Goal: Task Accomplishment & Management: Manage account settings

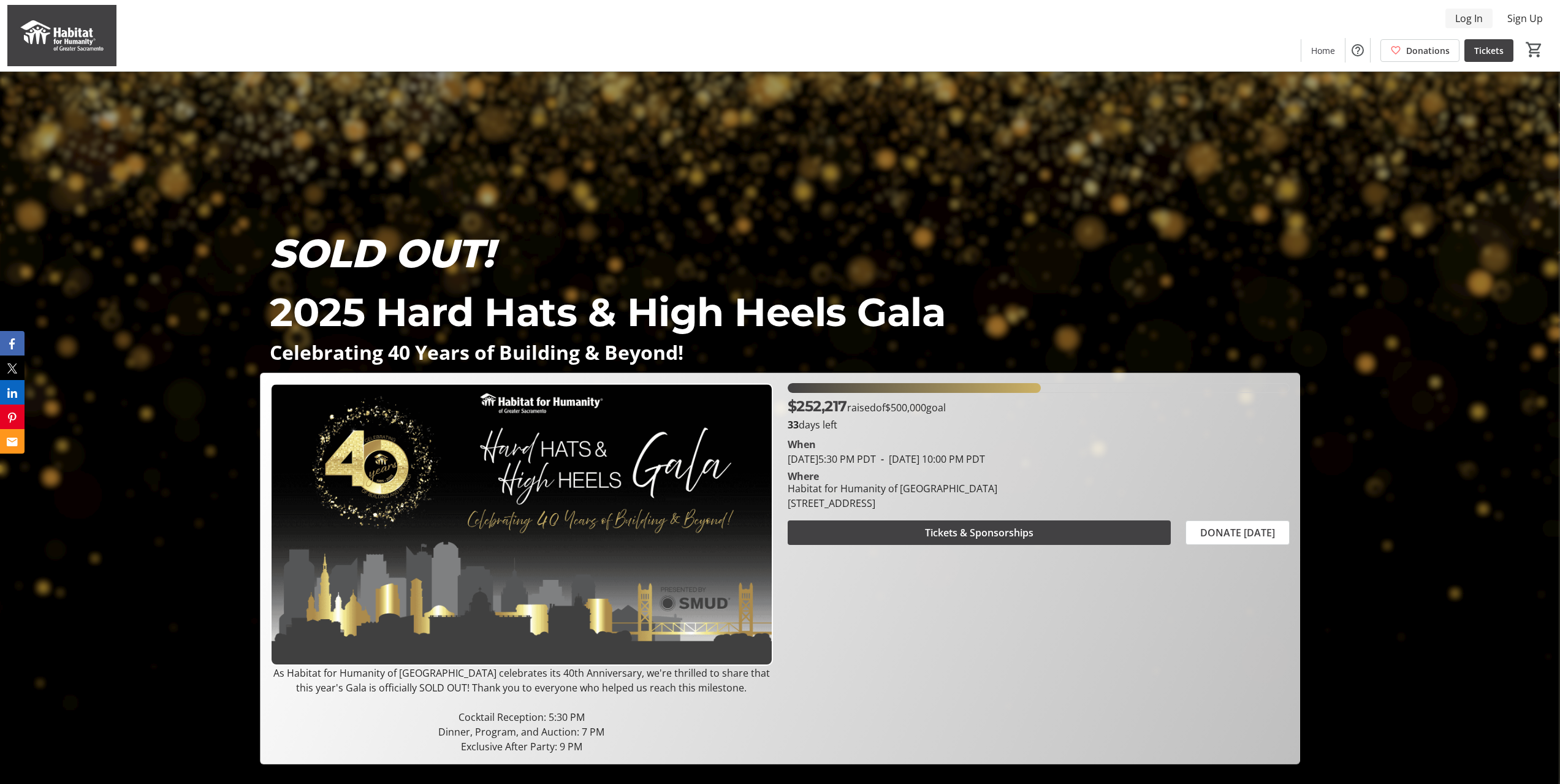
click at [1457, 21] on span "Log In" at bounding box center [1469, 18] width 28 height 15
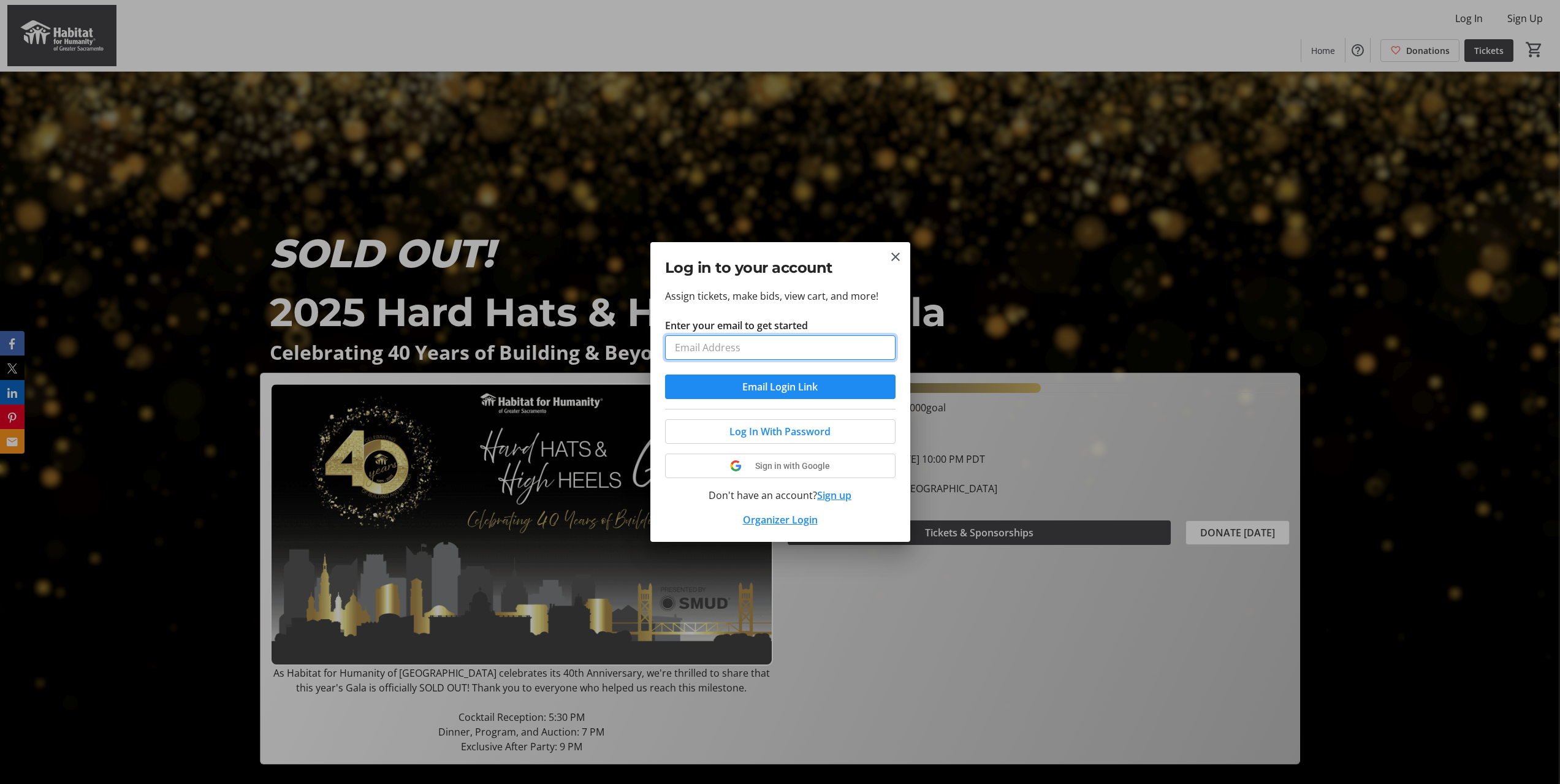
click at [739, 349] on input "Enter your email to get started" at bounding box center [780, 347] width 230 height 24
click at [741, 346] on input "Enter your email to get started" at bounding box center [780, 347] width 230 height 24
type input "[EMAIL_ADDRESS][PERSON_NAME][DOMAIN_NAME]"
click at [772, 385] on span "Email Login Link" at bounding box center [780, 387] width 76 height 15
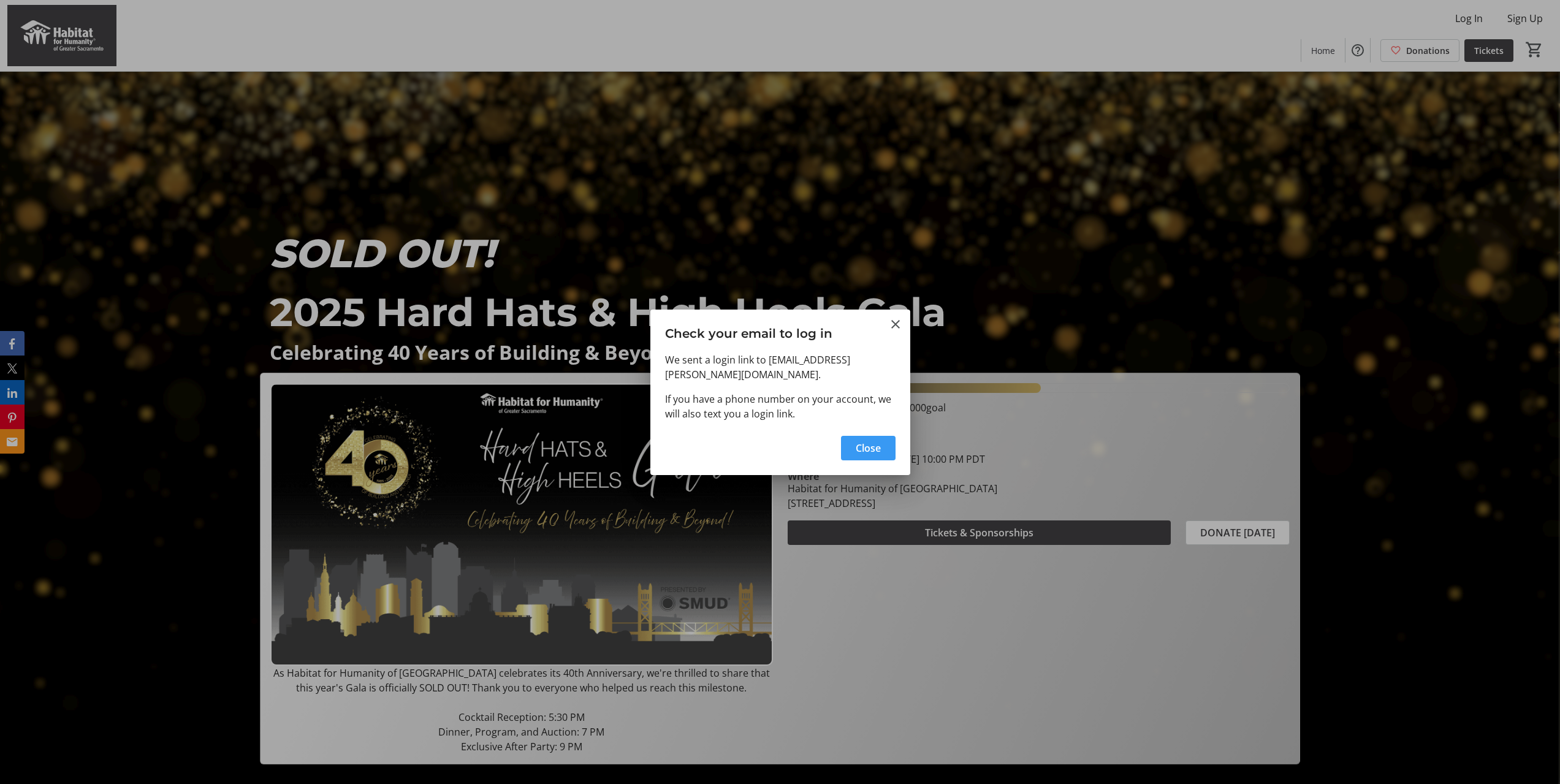
click at [869, 443] on span "Close" at bounding box center [868, 448] width 25 height 15
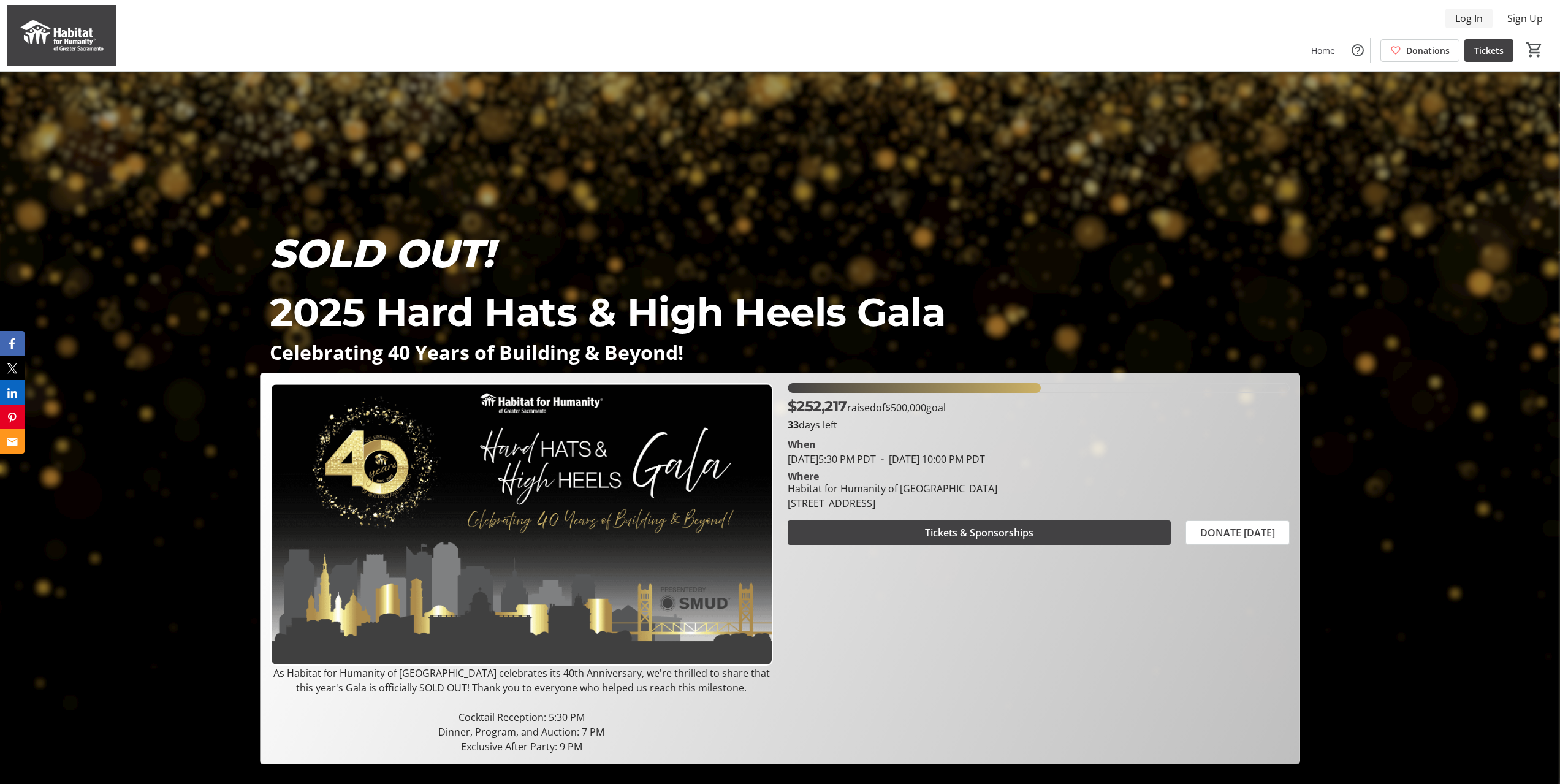
click at [1471, 13] on span "Log In" at bounding box center [1469, 18] width 28 height 15
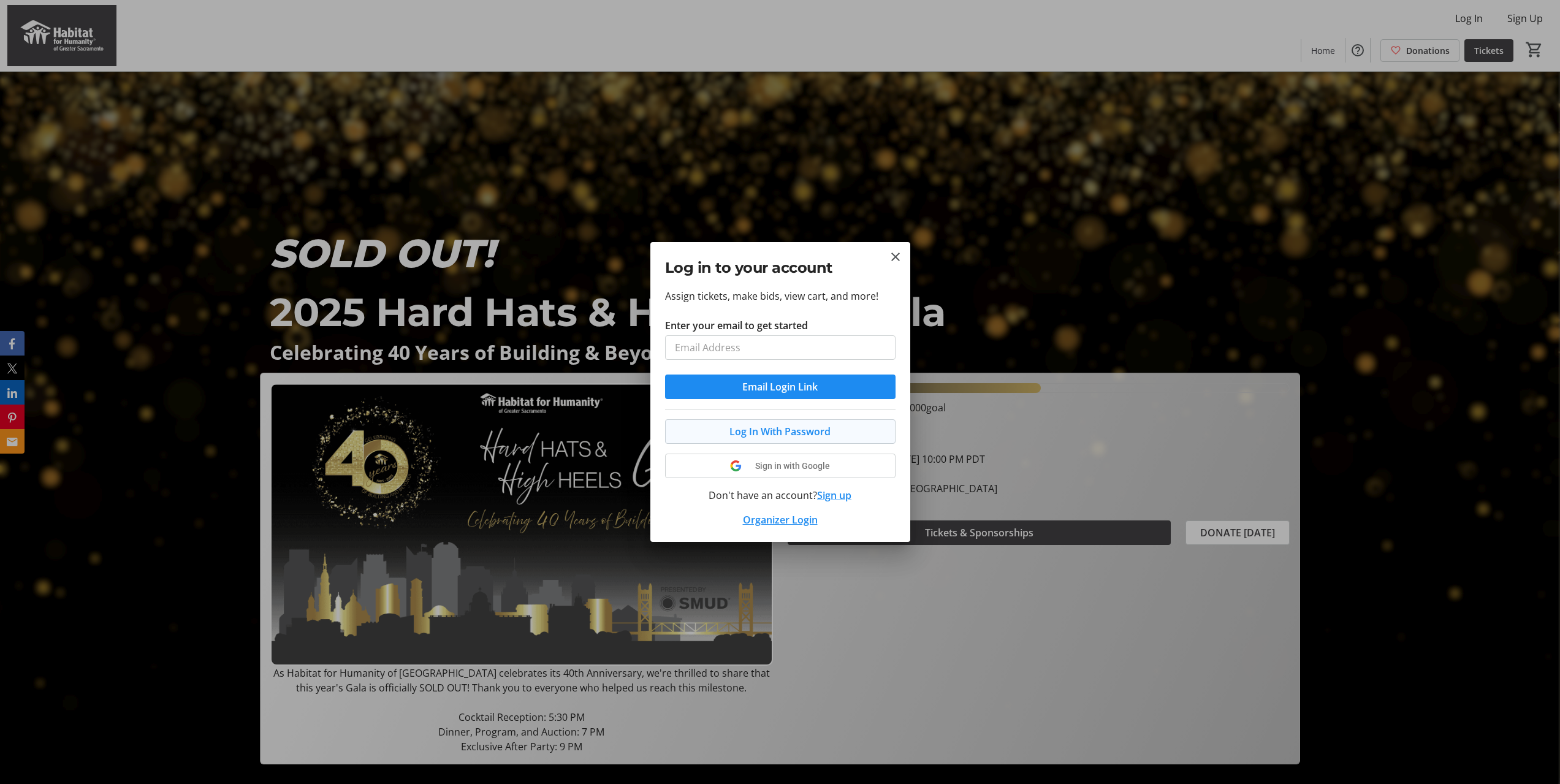
click at [794, 428] on button "Log In With Password" at bounding box center [780, 431] width 230 height 24
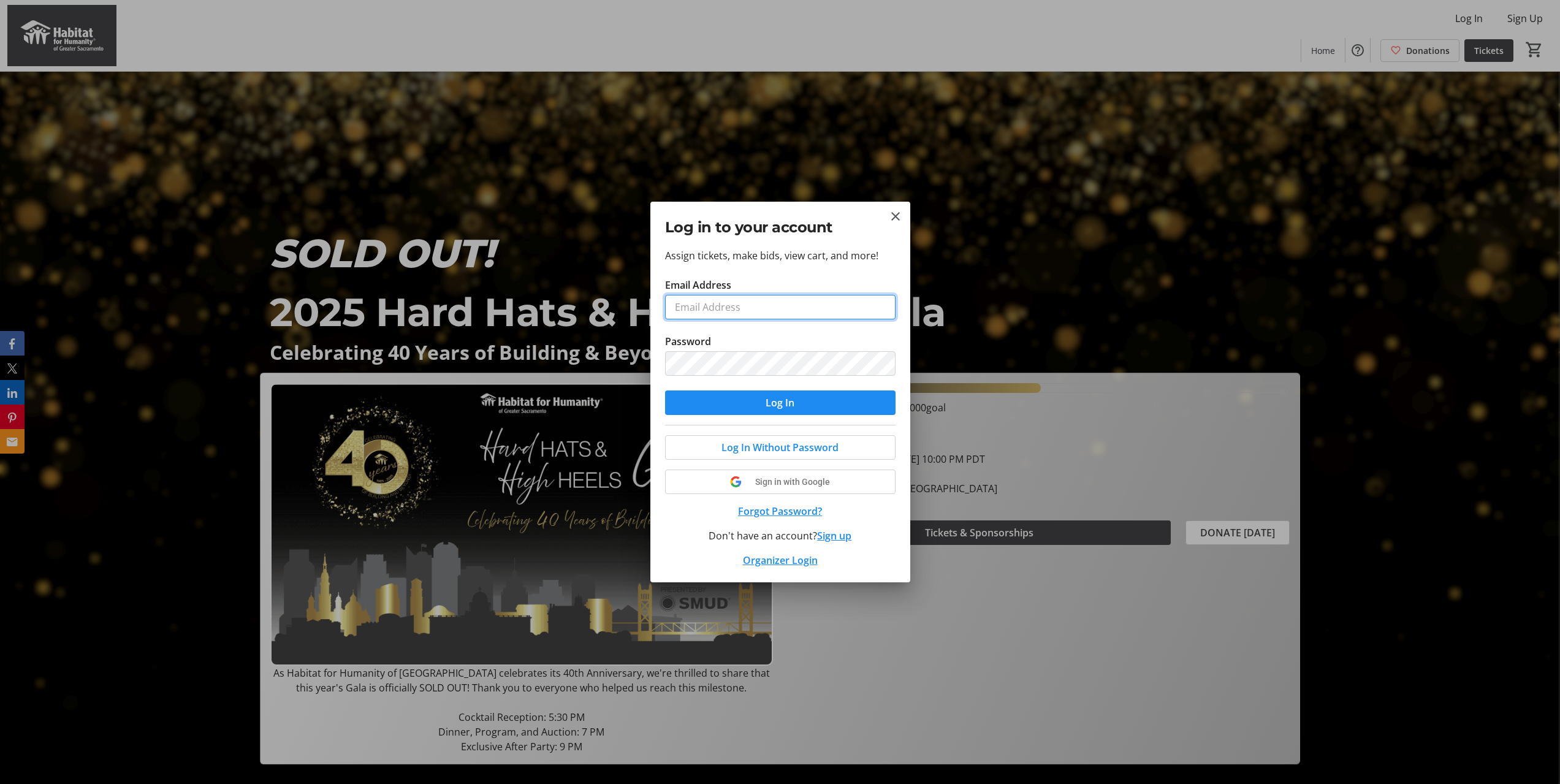
click at [737, 299] on input "Email Address" at bounding box center [780, 307] width 230 height 24
type input "[EMAIL_ADDRESS][PERSON_NAME][DOMAIN_NAME]"
click at [785, 411] on span "submit" at bounding box center [780, 403] width 230 height 30
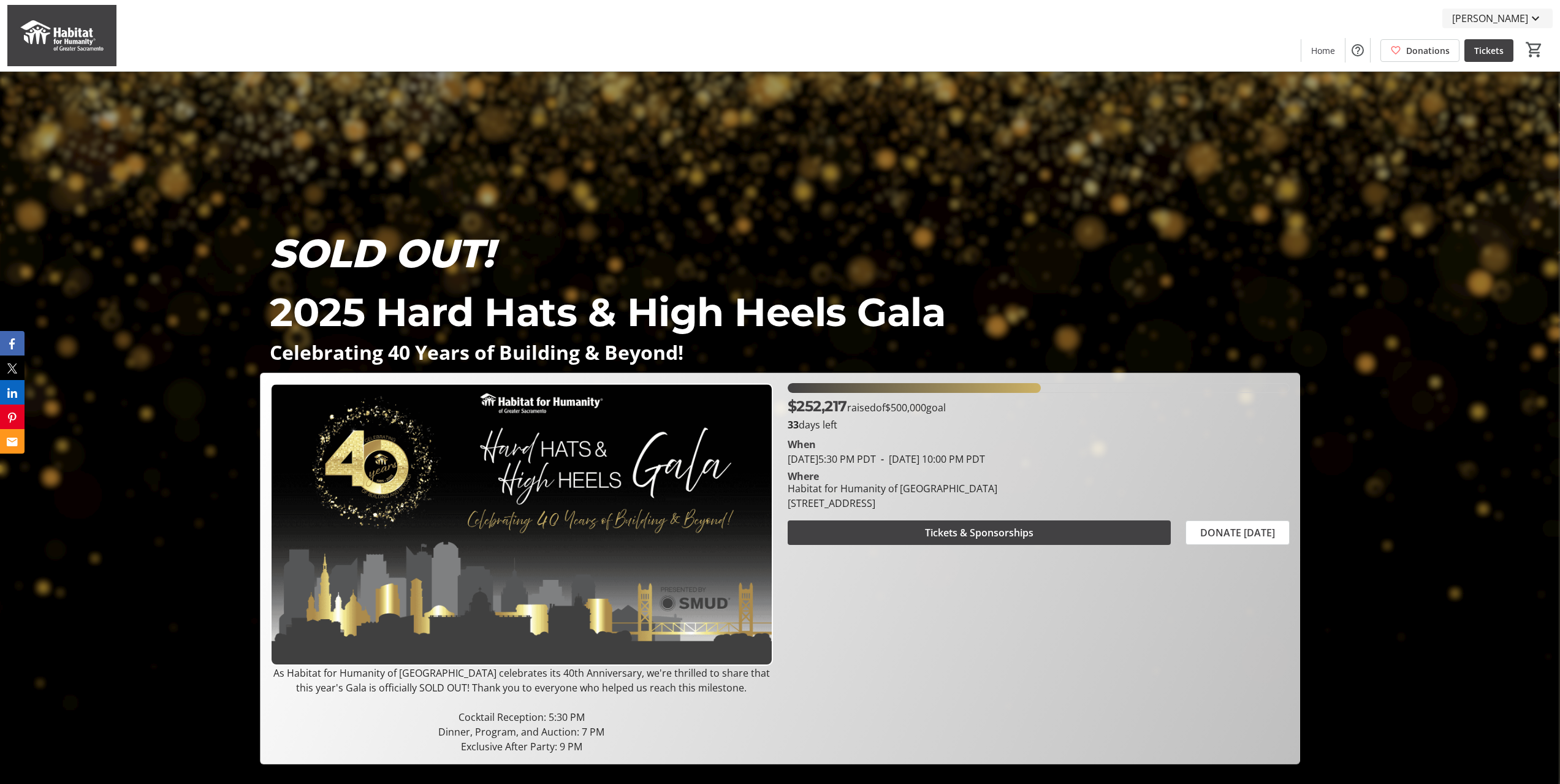
click at [1534, 24] on mat-icon at bounding box center [1536, 18] width 15 height 15
click at [1501, 44] on span "My Tickets" at bounding box center [1501, 48] width 84 height 15
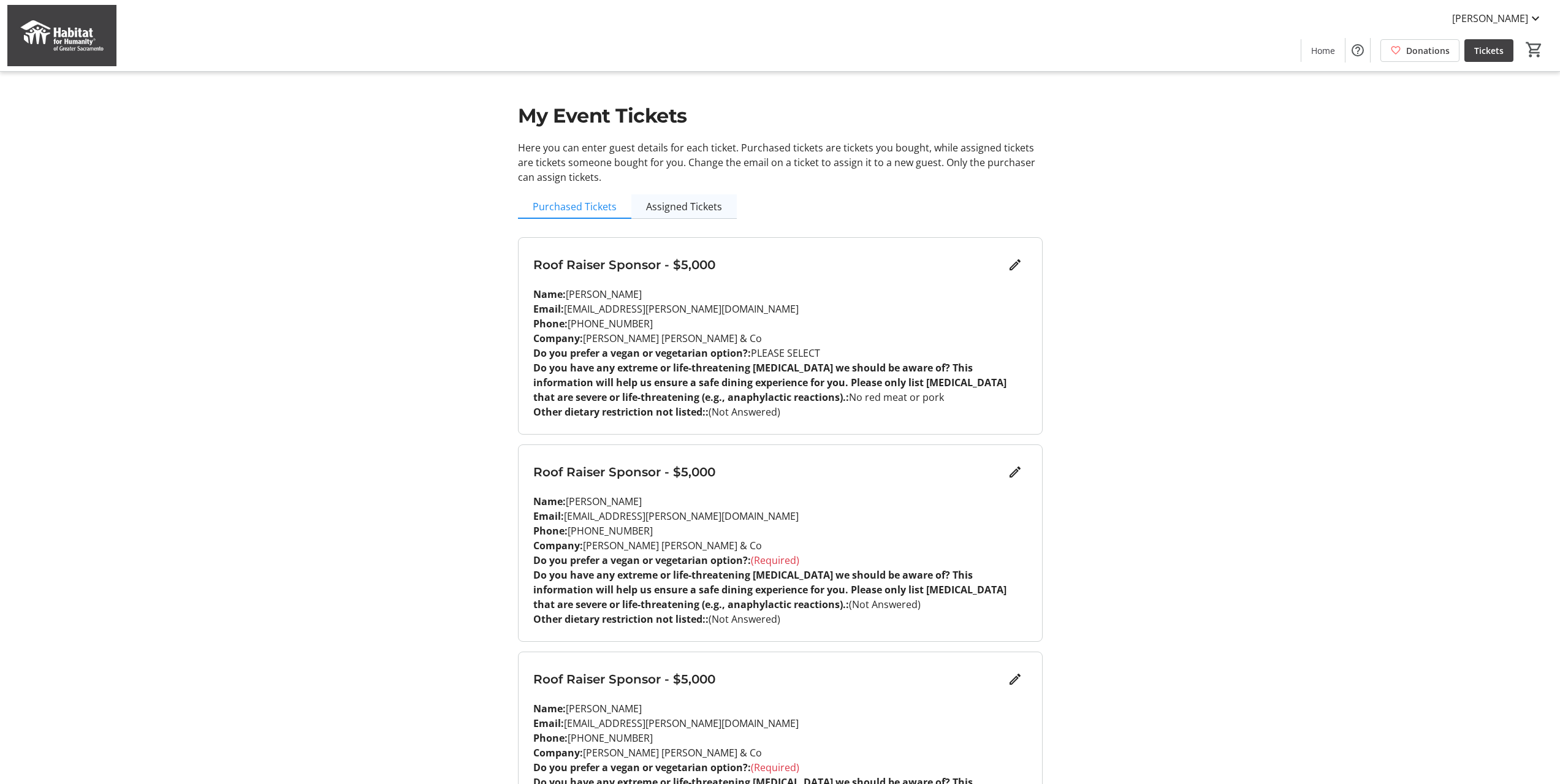
click at [682, 207] on span "Assigned Tickets" at bounding box center [684, 206] width 76 height 10
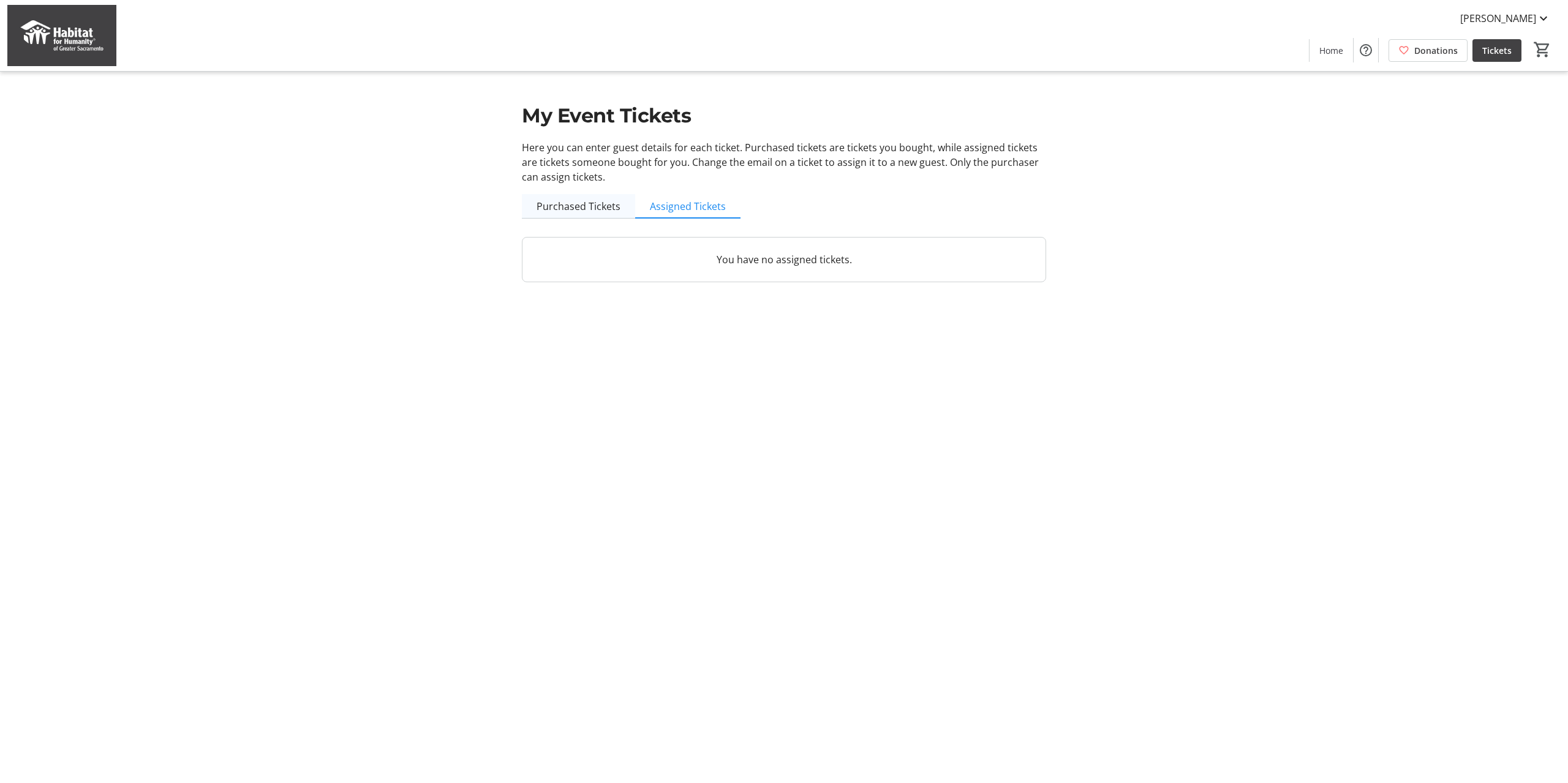
click at [607, 206] on span "Purchased Tickets" at bounding box center [579, 206] width 84 height 10
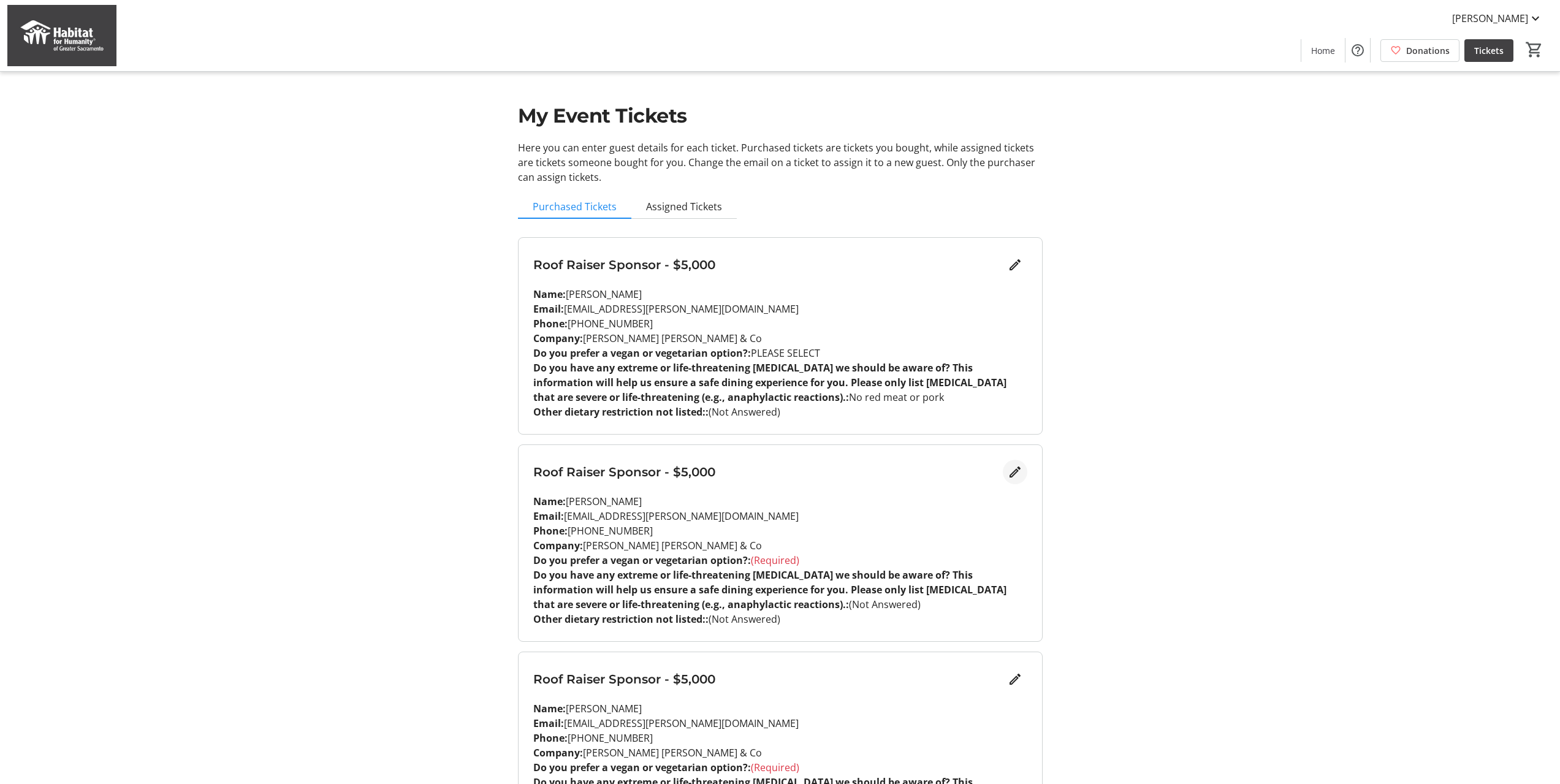
click at [1019, 474] on mat-icon "Edit" at bounding box center [1015, 472] width 15 height 15
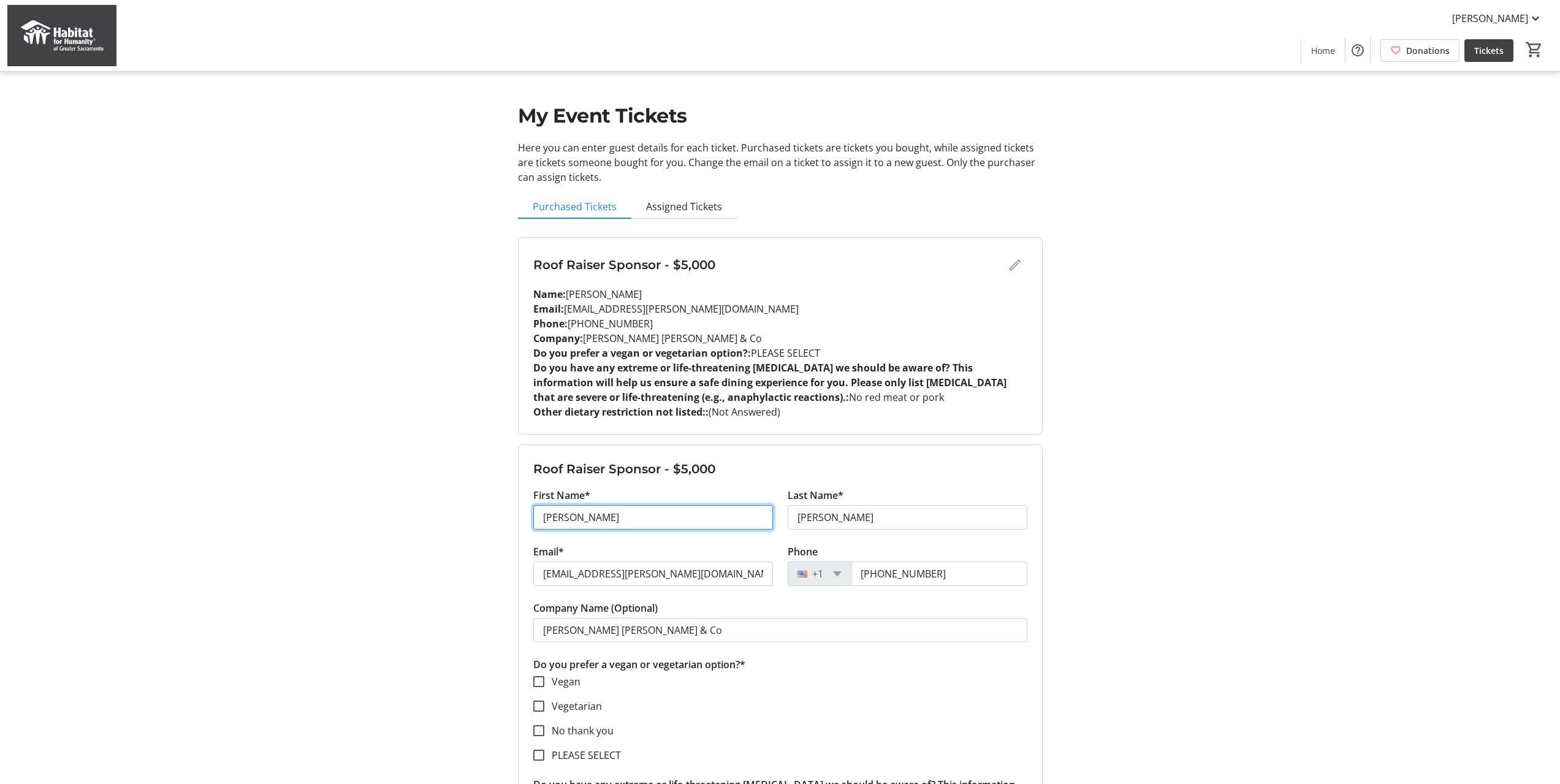
drag, startPoint x: 619, startPoint y: 522, endPoint x: 406, endPoint y: 519, distance: 213.0
type input "Mark"
type input "Senatori"
paste input "mark.senatori@chase"
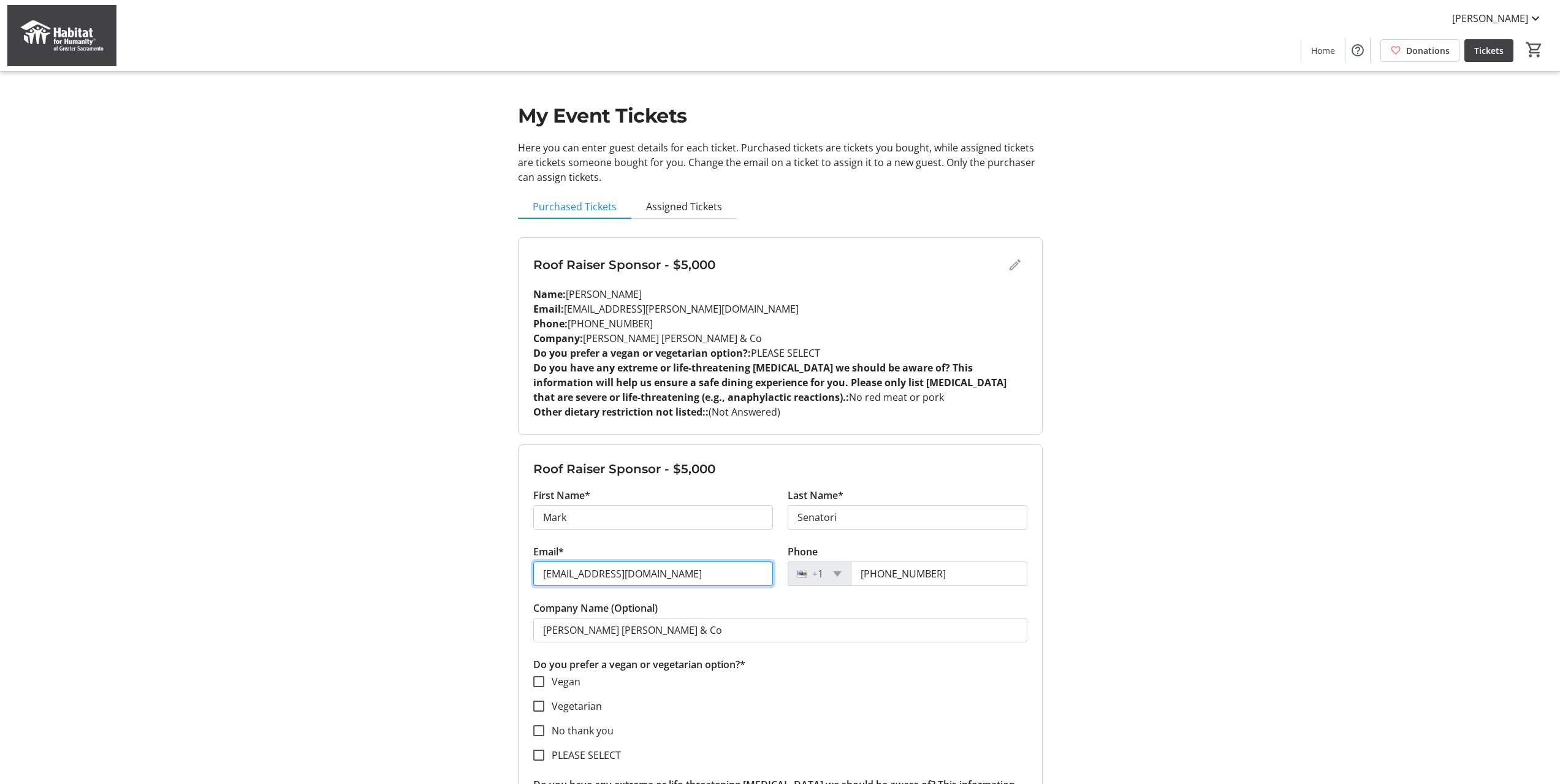
type input "[EMAIL_ADDRESS][DOMAIN_NAME]"
drag, startPoint x: 877, startPoint y: 575, endPoint x: 778, endPoint y: 575, distance: 99.0
click at [778, 575] on div "Email* [EMAIL_ADDRESS][DOMAIN_NAME] Phone [PHONE_NUMBER]" at bounding box center [780, 572] width 509 height 56
click at [899, 572] on input "Phone" at bounding box center [939, 574] width 176 height 24
type input "[PHONE_NUMBER]"
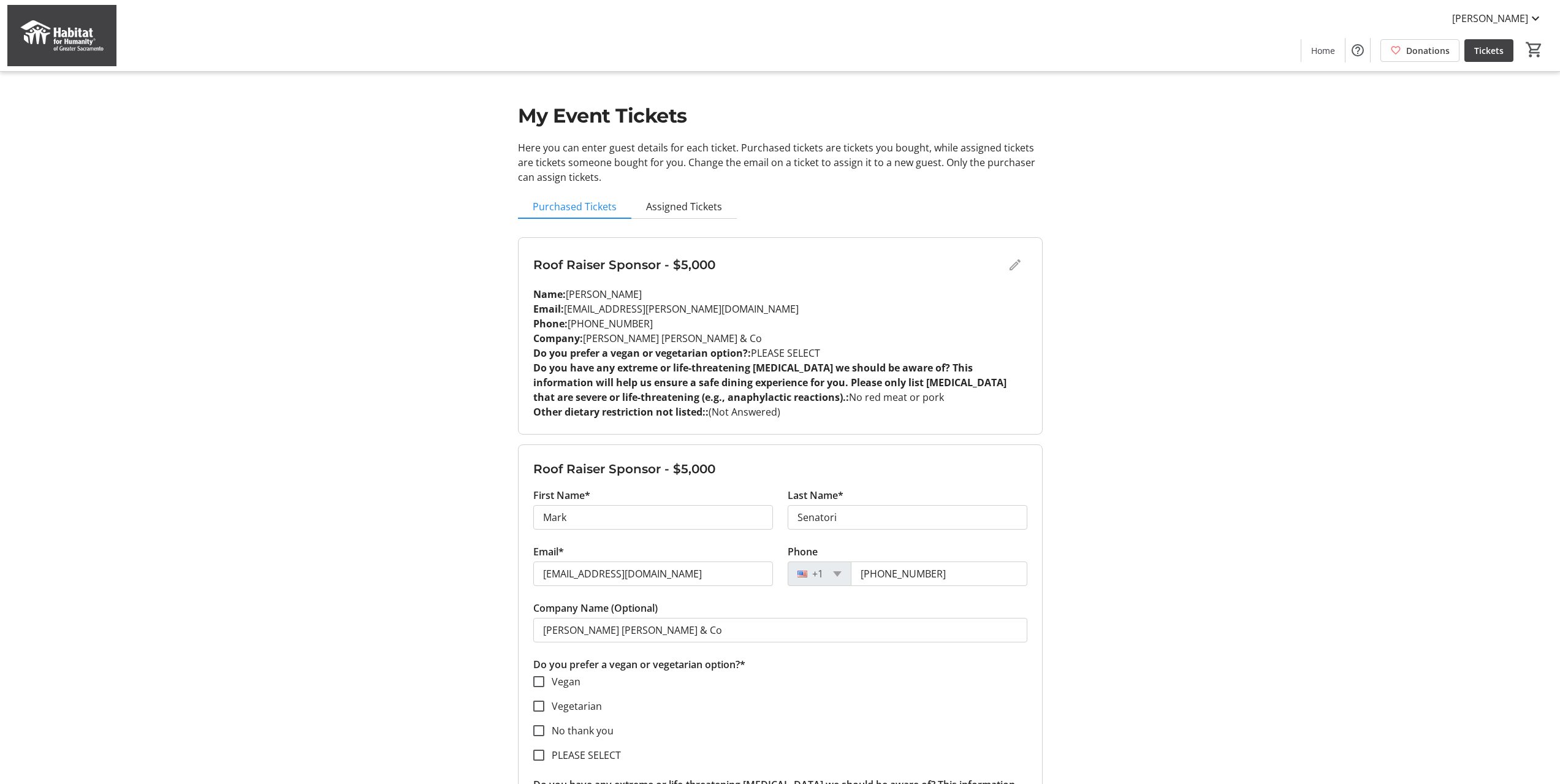
drag, startPoint x: 1147, startPoint y: 560, endPoint x: 1147, endPoint y: 569, distance: 9.0
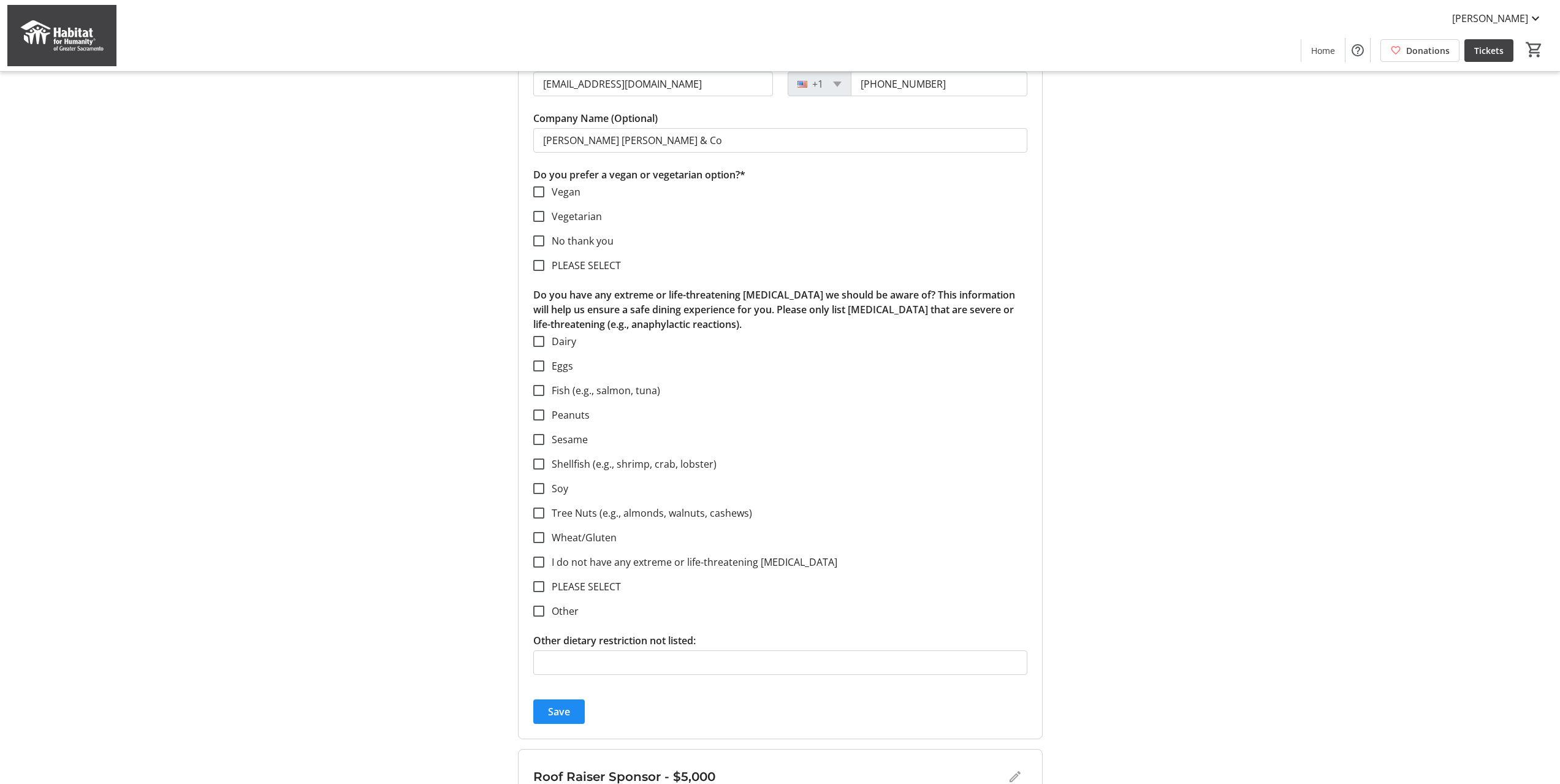
scroll to position [491, 0]
click at [543, 707] on span "submit" at bounding box center [559, 711] width 51 height 30
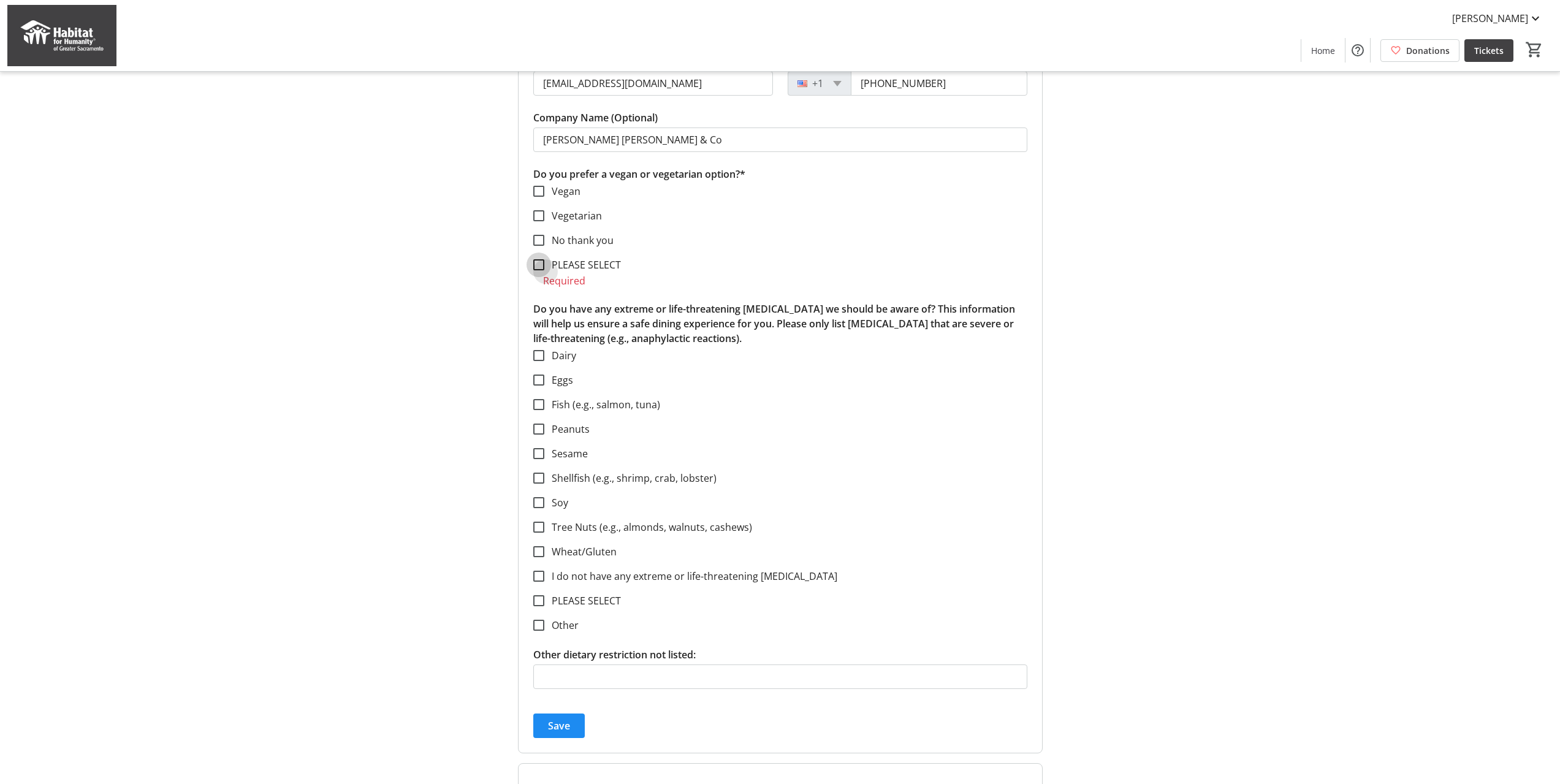
click at [537, 267] on input "PLEASE SELECT" at bounding box center [539, 265] width 11 height 11
checkbox input "true"
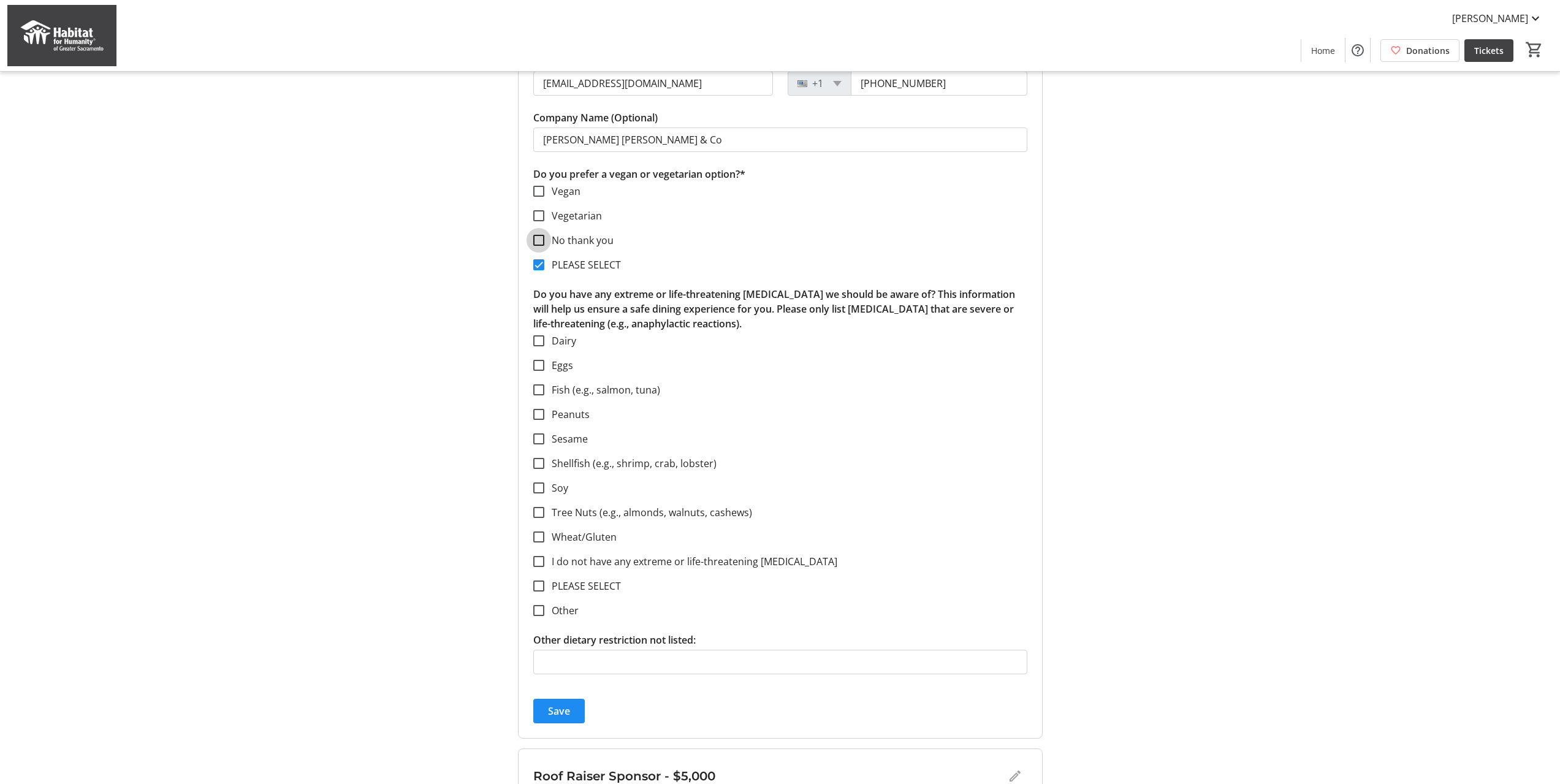
click at [539, 241] on input "No thank you" at bounding box center [539, 240] width 11 height 11
checkbox input "true"
click at [538, 264] on input "PLEASE SELECT" at bounding box center [539, 265] width 11 height 11
checkbox input "false"
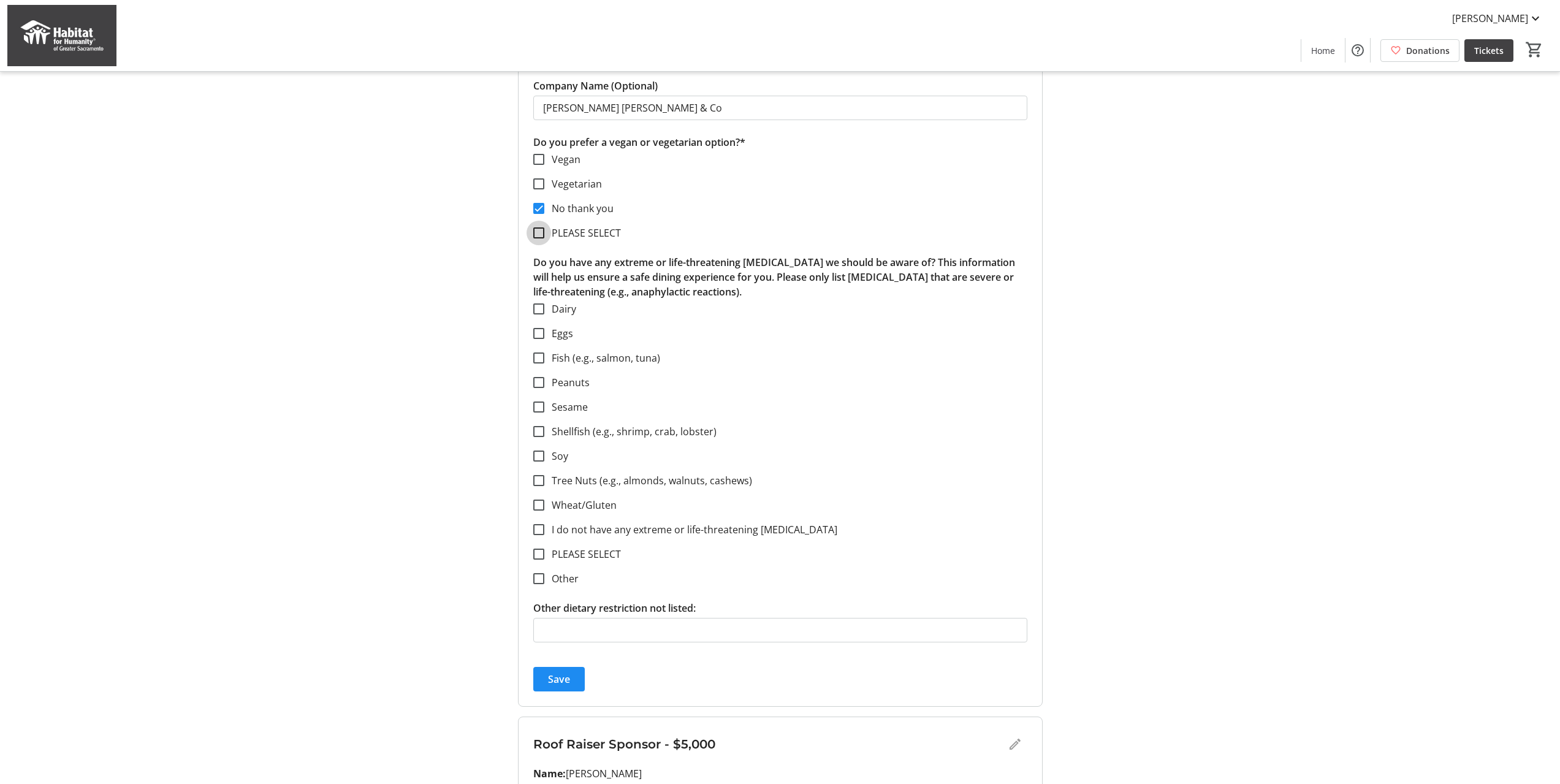
scroll to position [552, 0]
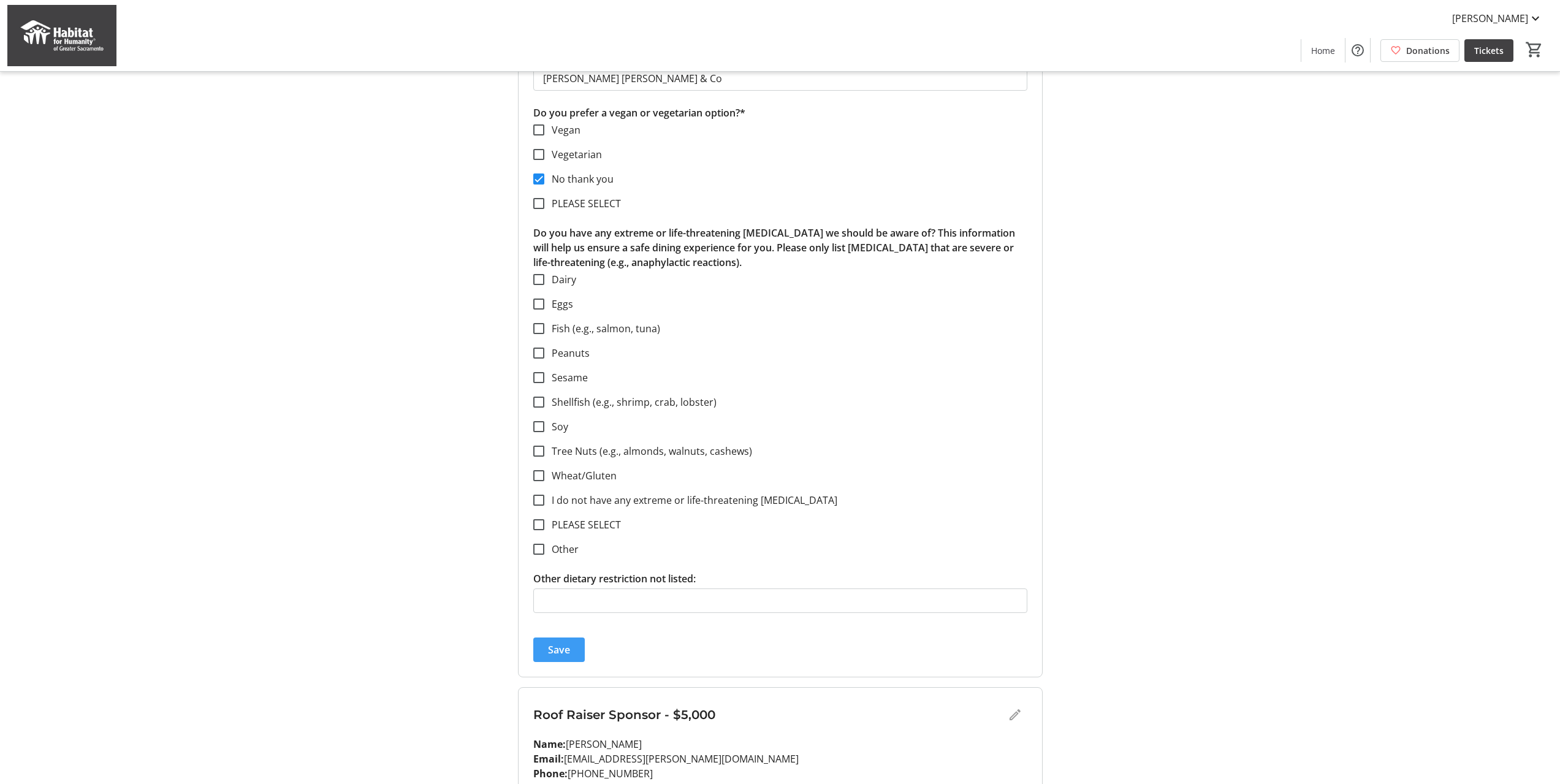
click at [550, 653] on span "Save" at bounding box center [559, 650] width 22 height 15
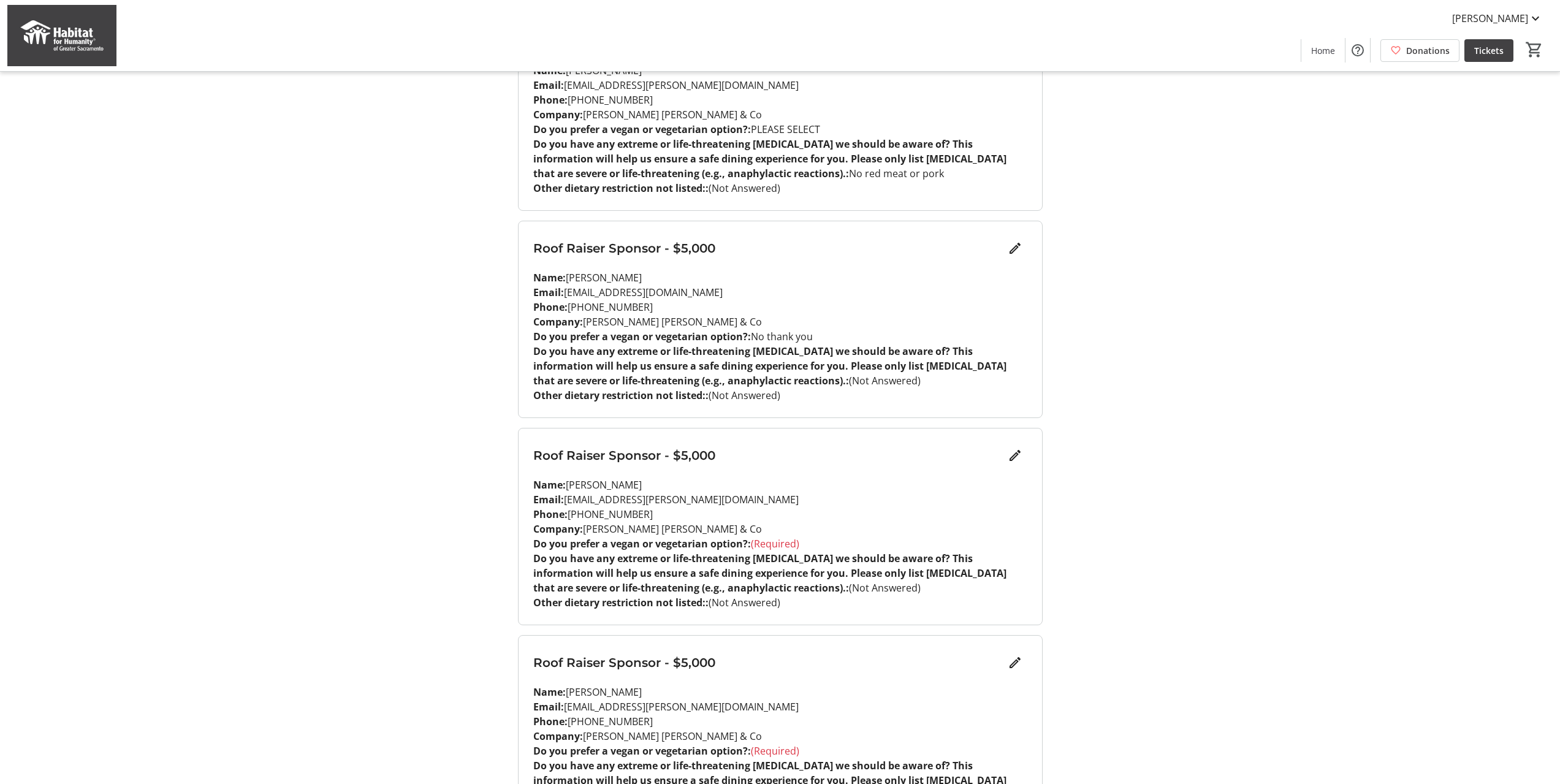
scroll to position [245, 0]
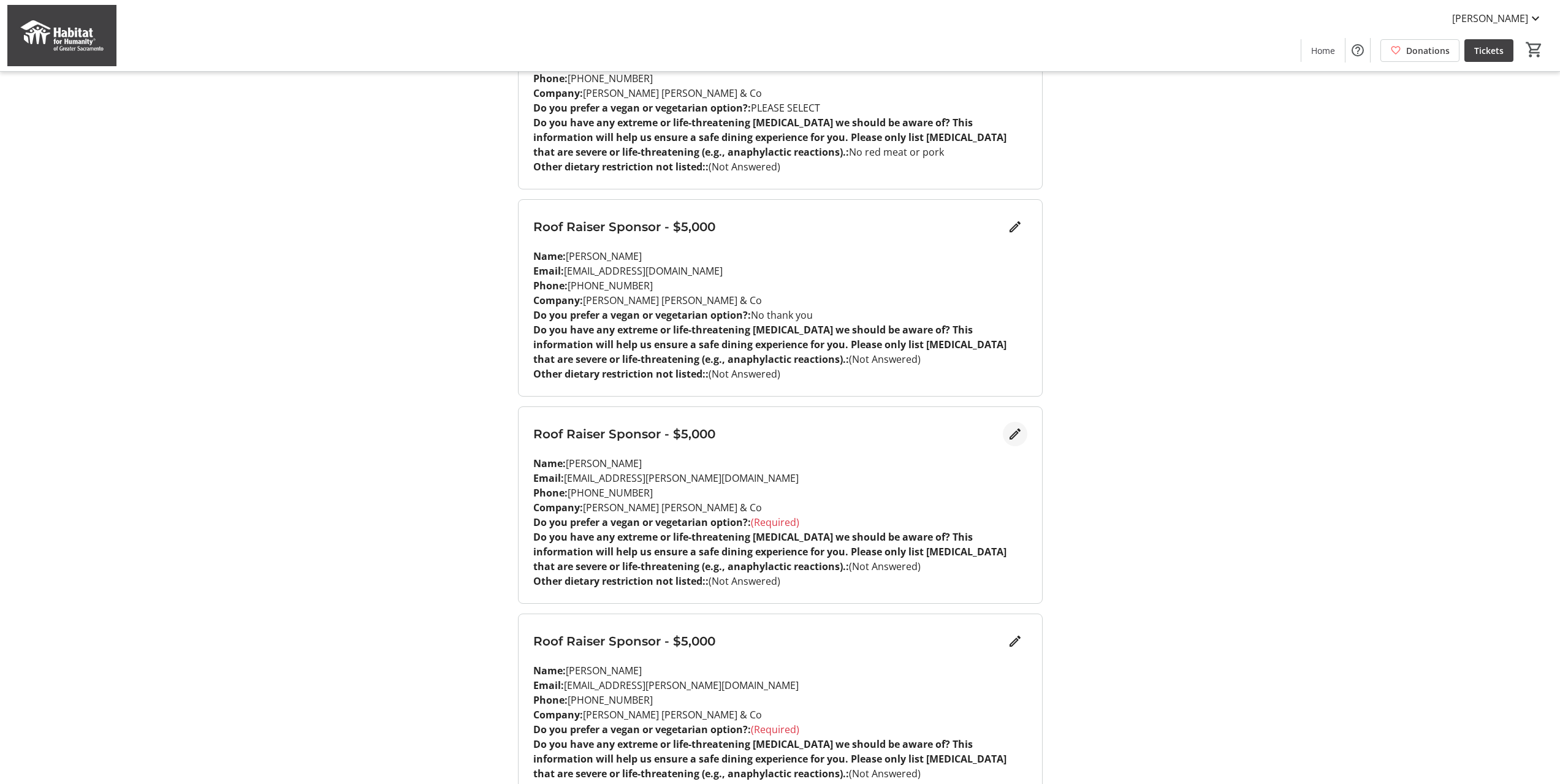
click at [1012, 433] on mat-icon "Edit" at bounding box center [1015, 434] width 15 height 15
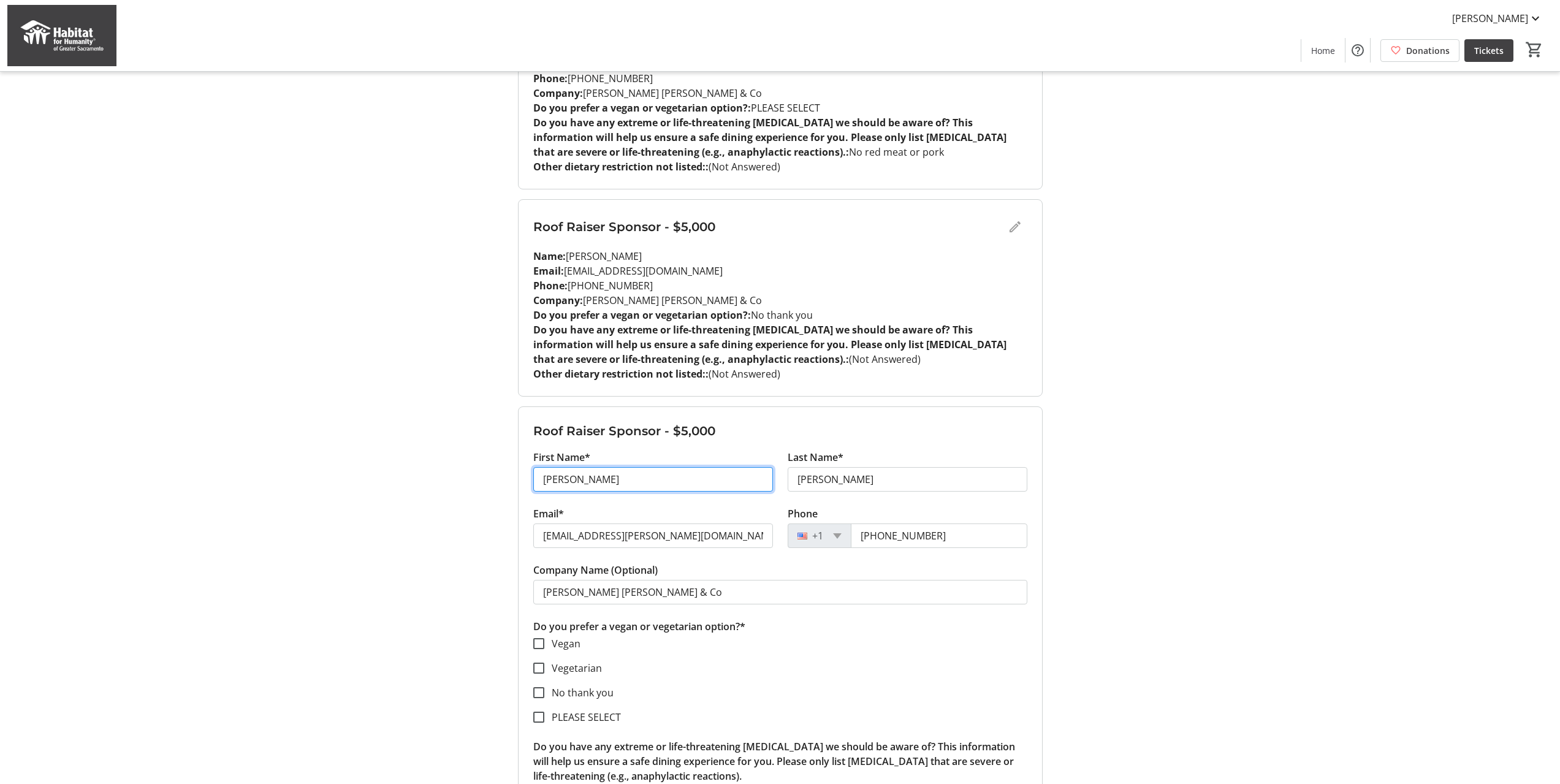
drag, startPoint x: 521, startPoint y: 474, endPoint x: 499, endPoint y: 443, distance: 38.0
type input "[PERSON_NAME]"
click at [697, 544] on input "[EMAIL_ADDRESS][PERSON_NAME][DOMAIN_NAME]" at bounding box center [653, 536] width 240 height 24
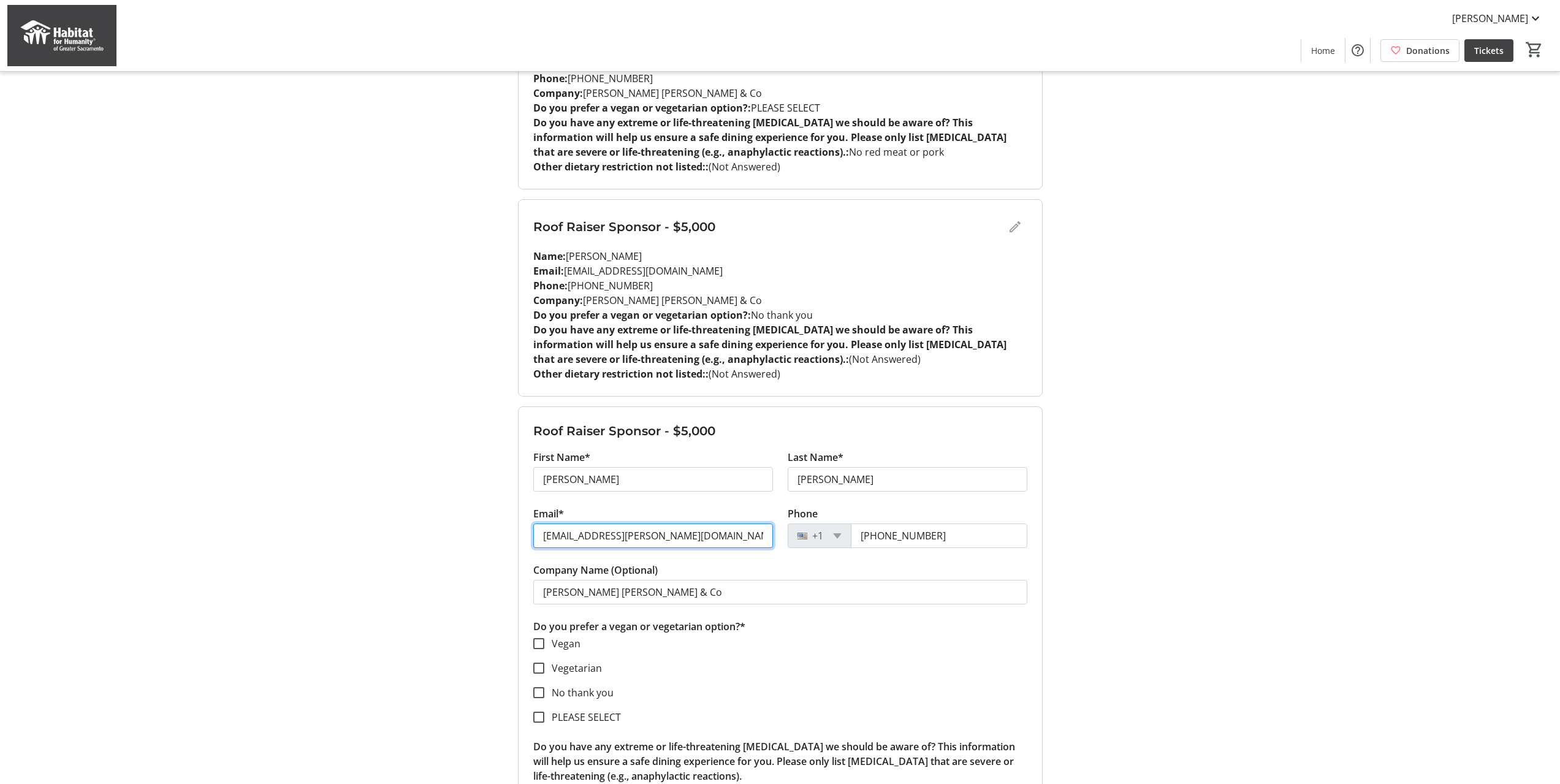
drag, startPoint x: 671, startPoint y: 531, endPoint x: 426, endPoint y: 550, distance: 245.7
paste input "[PERSON_NAME].[PERSON_NAME]@[PERSON_NAME]"
type input "[PERSON_NAME][EMAIL_ADDRESS][PERSON_NAME][PERSON_NAME][DOMAIN_NAME]"
drag, startPoint x: 935, startPoint y: 533, endPoint x: 735, endPoint y: 545, distance: 200.4
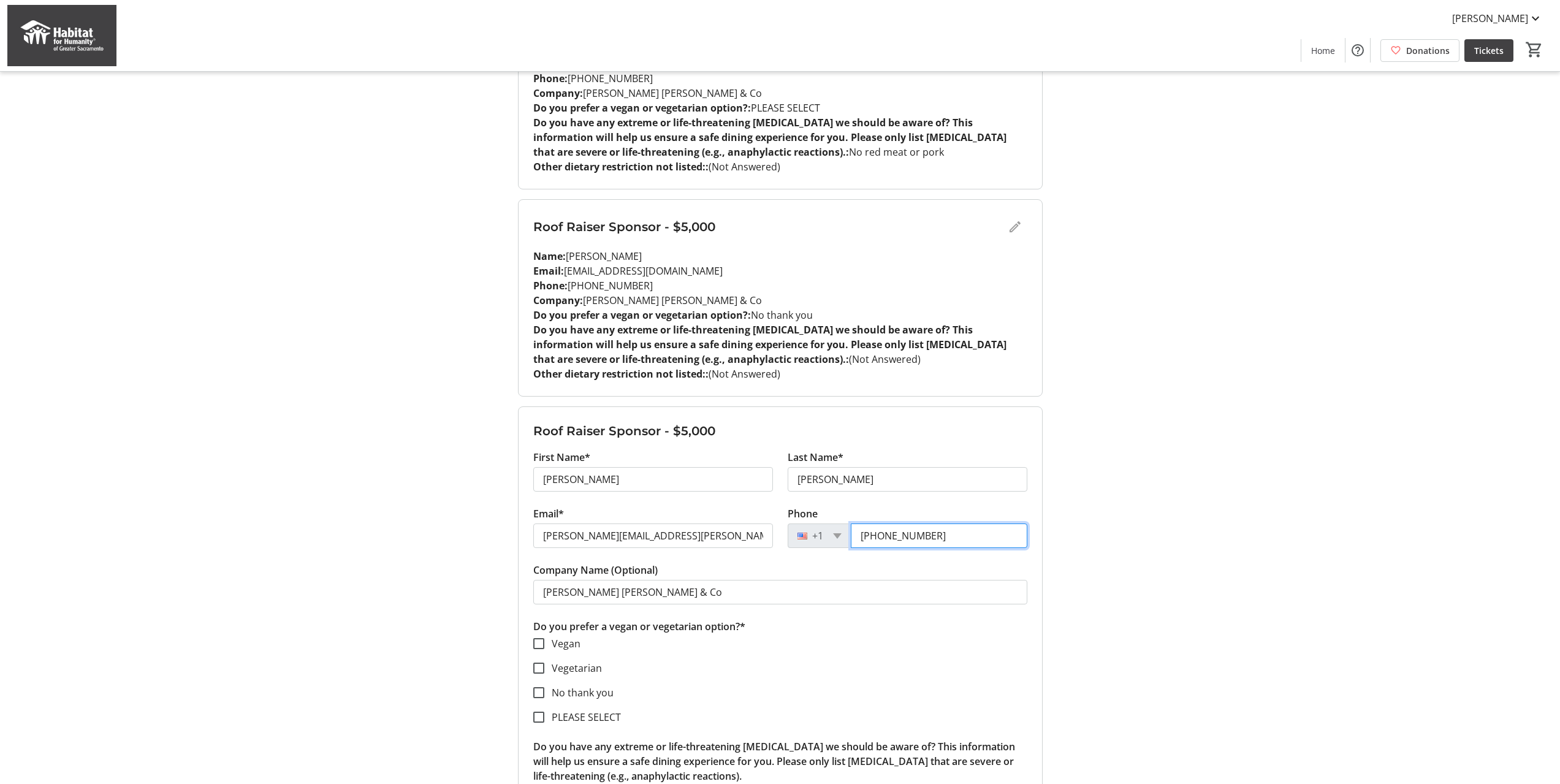
click at [735, 545] on div "Email* [PERSON_NAME][EMAIL_ADDRESS][PERSON_NAME][PERSON_NAME][DOMAIN_NAME] Phon…" at bounding box center [780, 534] width 509 height 56
drag, startPoint x: 922, startPoint y: 542, endPoint x: 924, endPoint y: 531, distance: 11.2
click at [922, 542] on input "Phone" at bounding box center [939, 536] width 176 height 24
paste input "[PHONE_NUMBER]"
type input "[PHONE_NUMBER]"
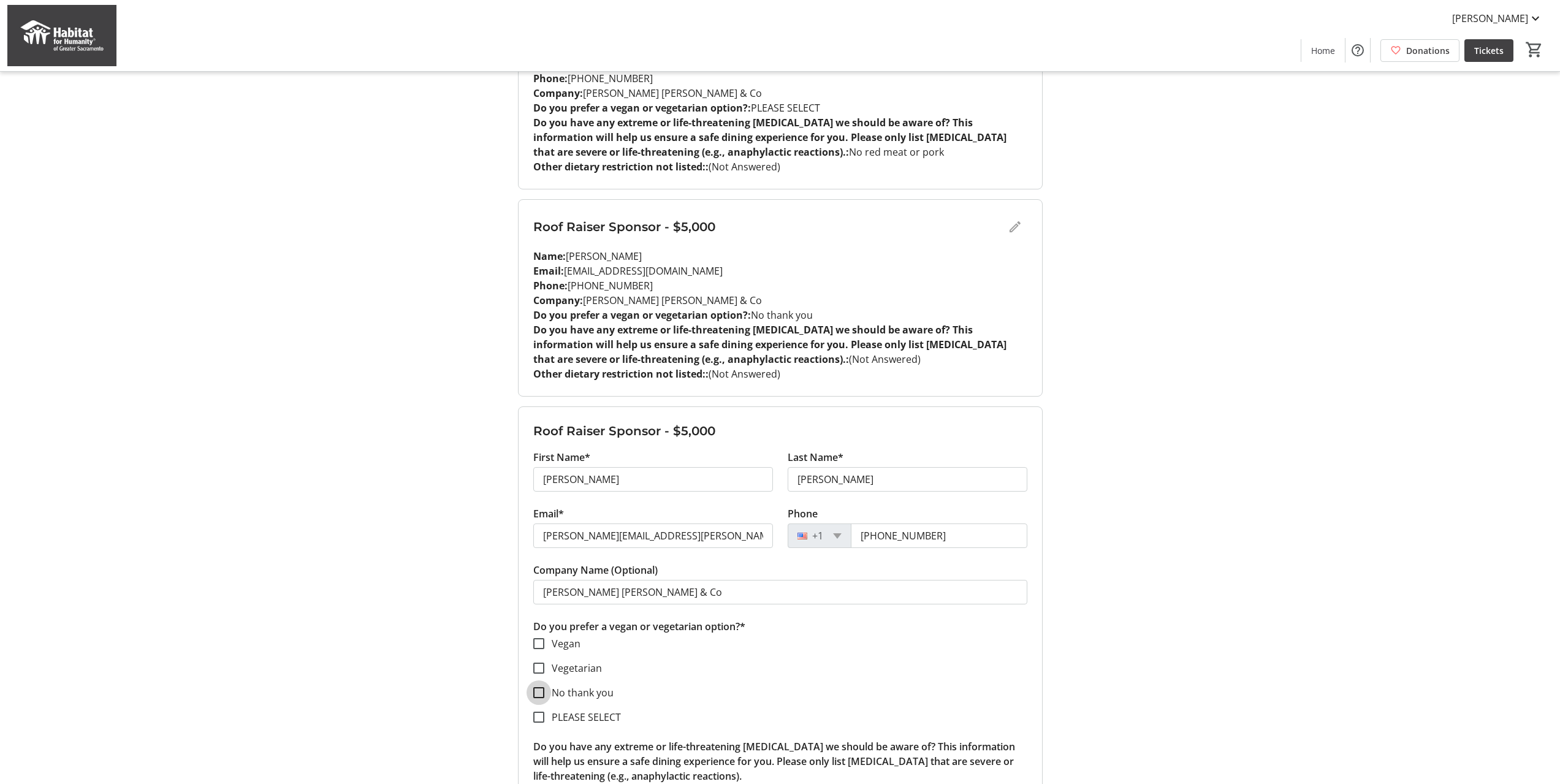
click at [537, 693] on input "No thank you" at bounding box center [539, 693] width 11 height 11
checkbox input "true"
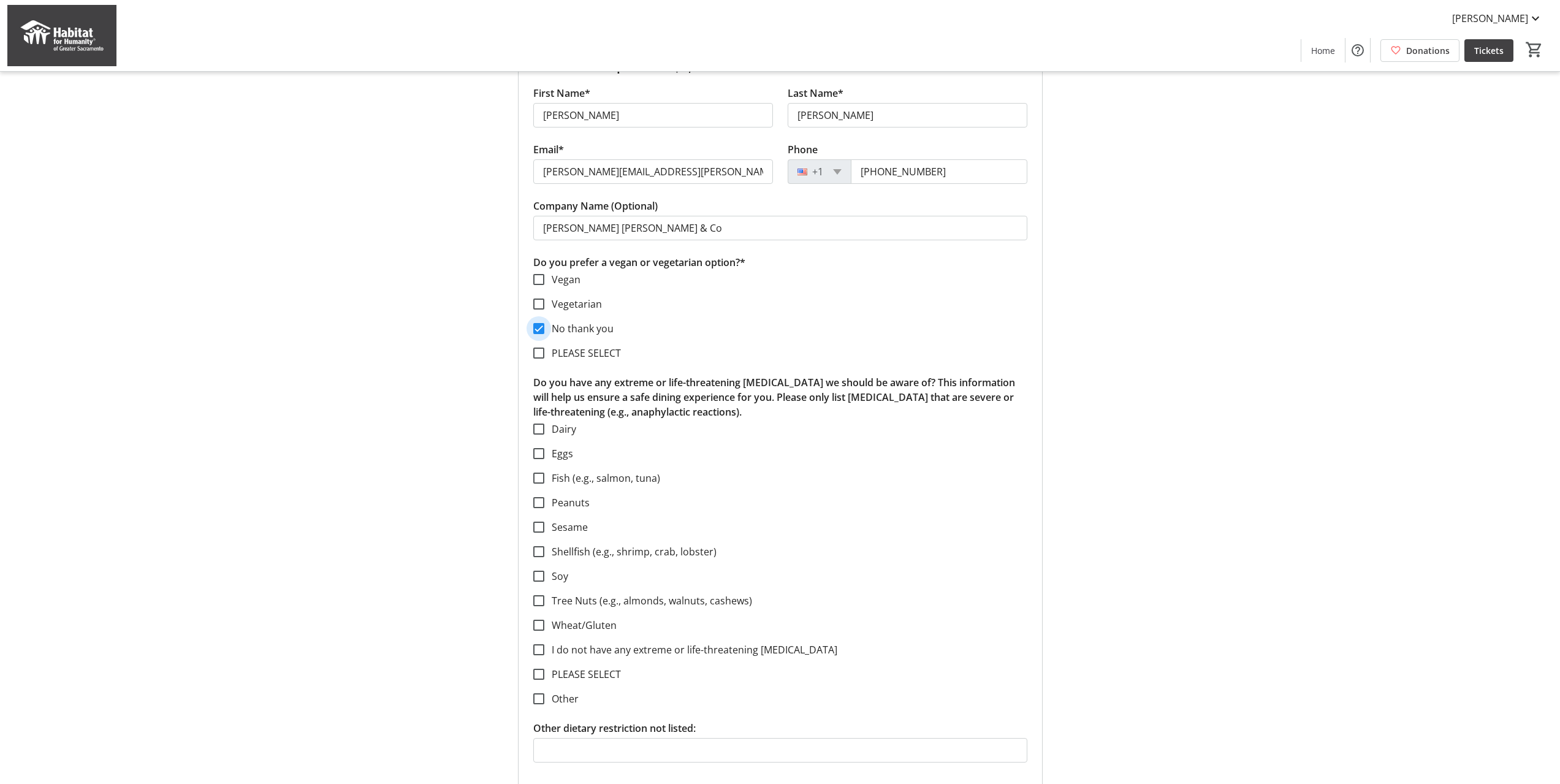
scroll to position [797, 0]
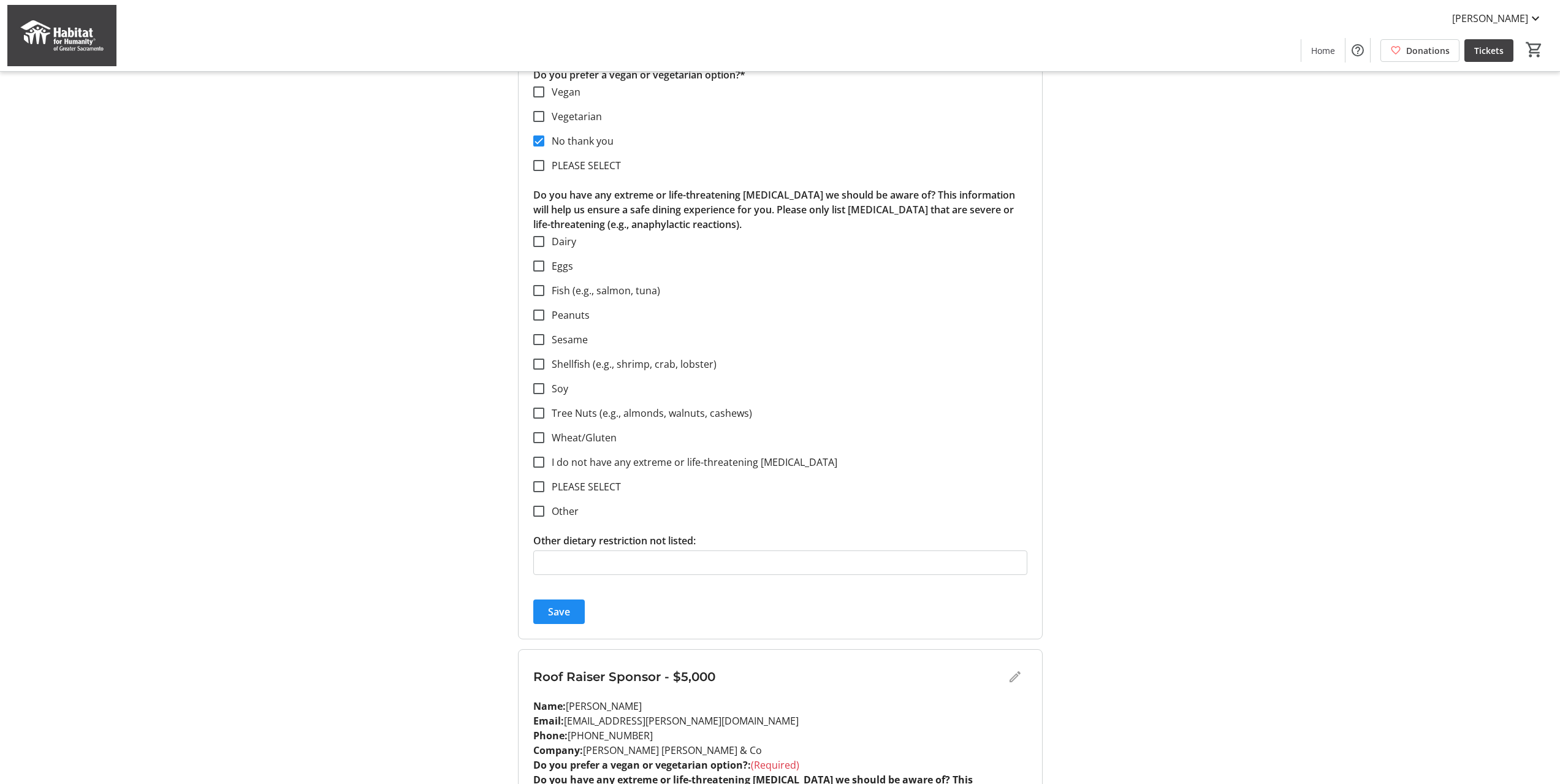
click at [560, 611] on span "Save" at bounding box center [559, 612] width 22 height 15
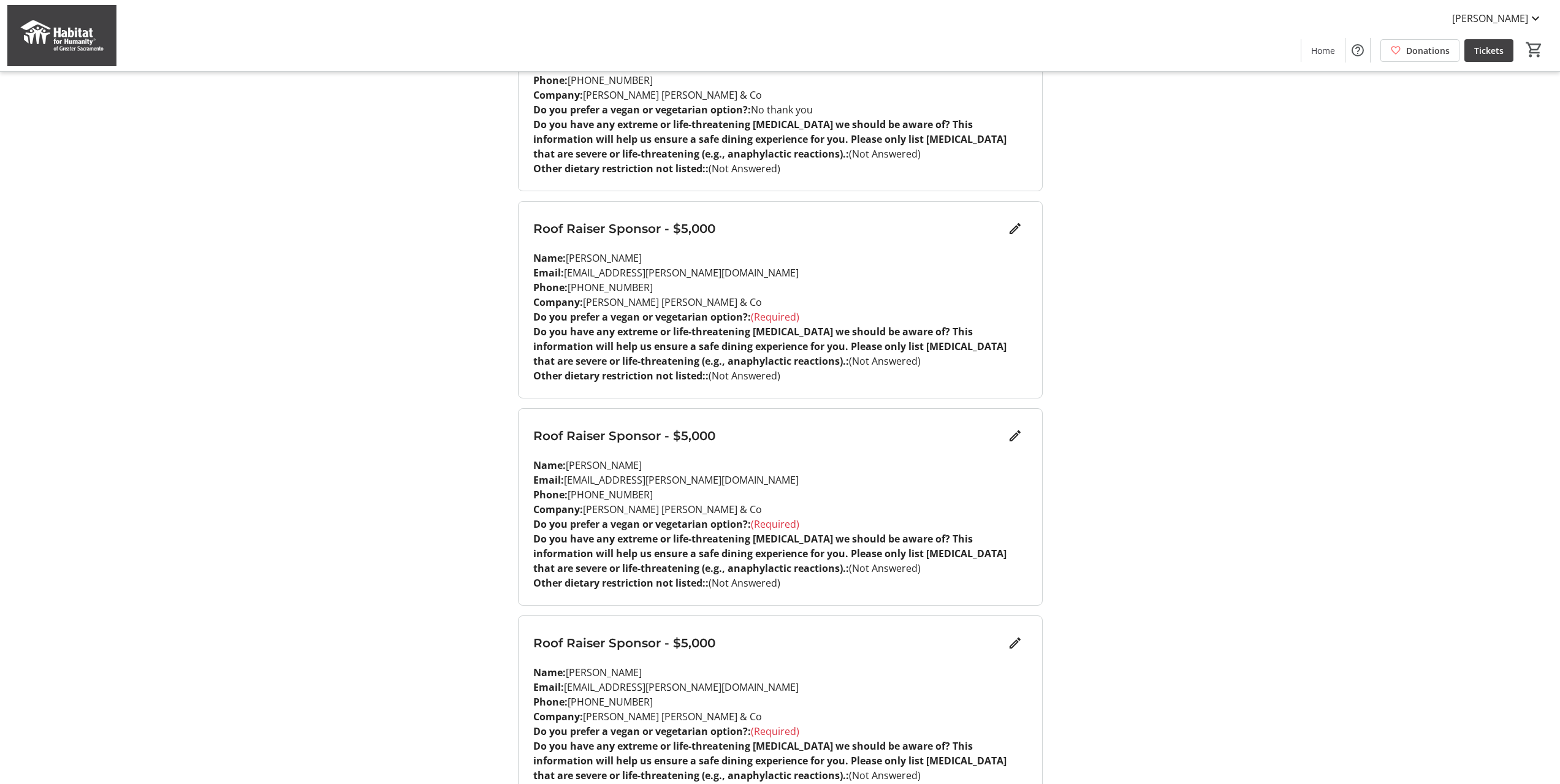
scroll to position [613, 0]
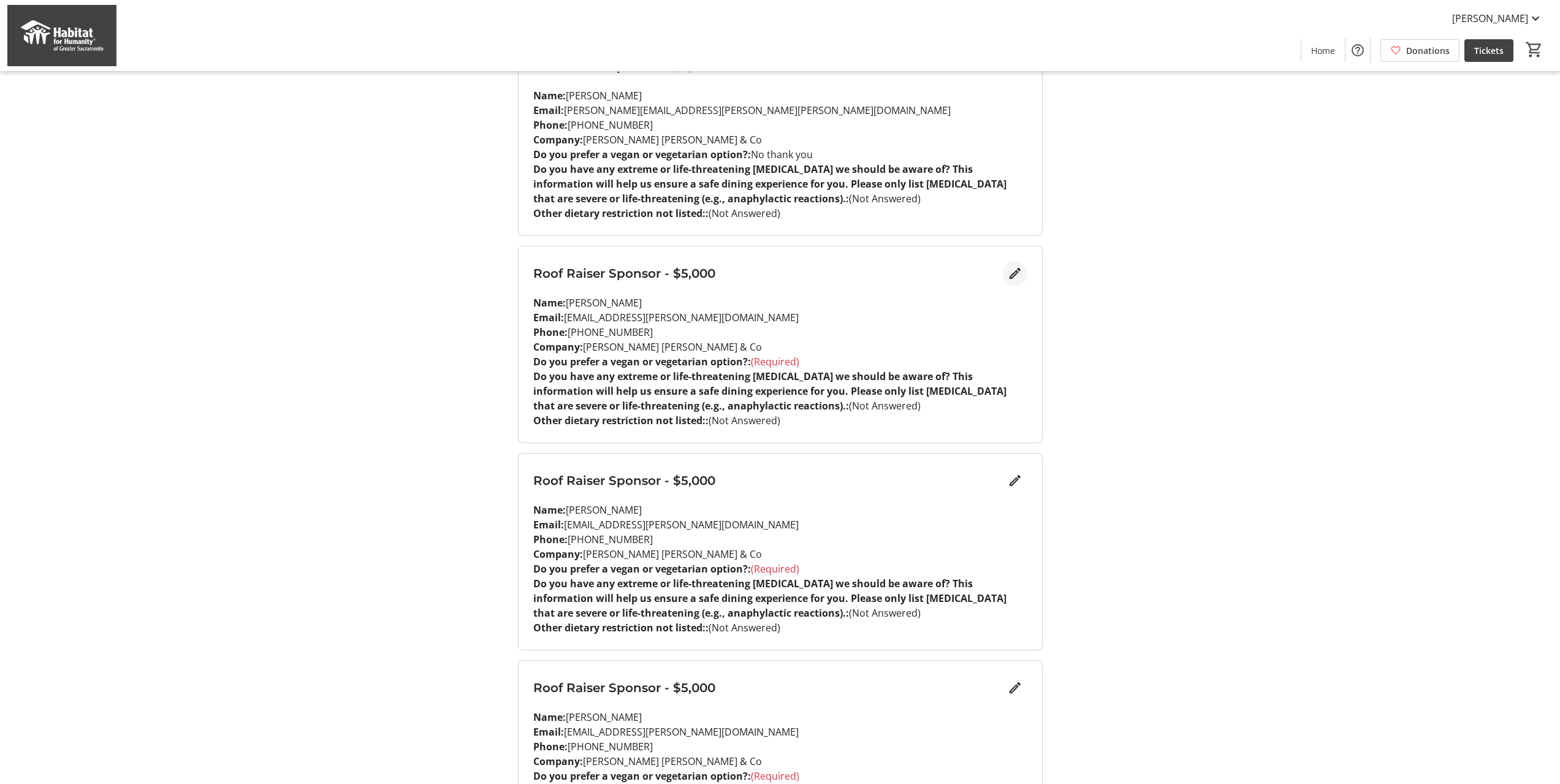
click at [1022, 274] on mat-icon "Edit" at bounding box center [1015, 274] width 15 height 15
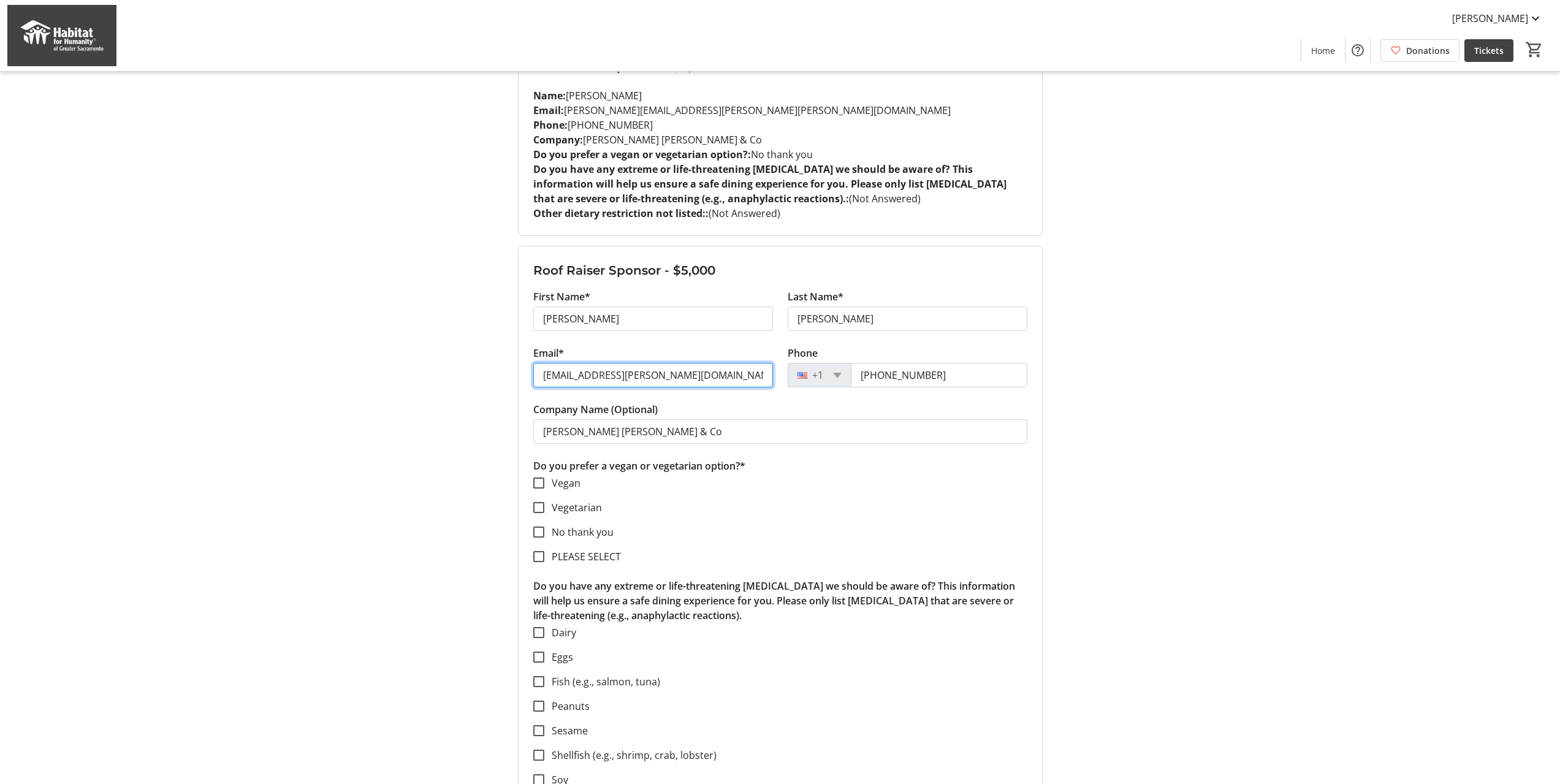
drag, startPoint x: 702, startPoint y: 372, endPoint x: 471, endPoint y: 379, distance: 231.1
click at [471, 379] on div "My Event Tickets Here you can enter guest details for each ticket. Purchased ti…" at bounding box center [780, 647] width 809 height 2521
paste input "[PERSON_NAME].espinozajimenez@chase"
type input "[PERSON_NAME][EMAIL_ADDRESS][DOMAIN_NAME]"
drag, startPoint x: 517, startPoint y: 320, endPoint x: 461, endPoint y: 320, distance: 56.0
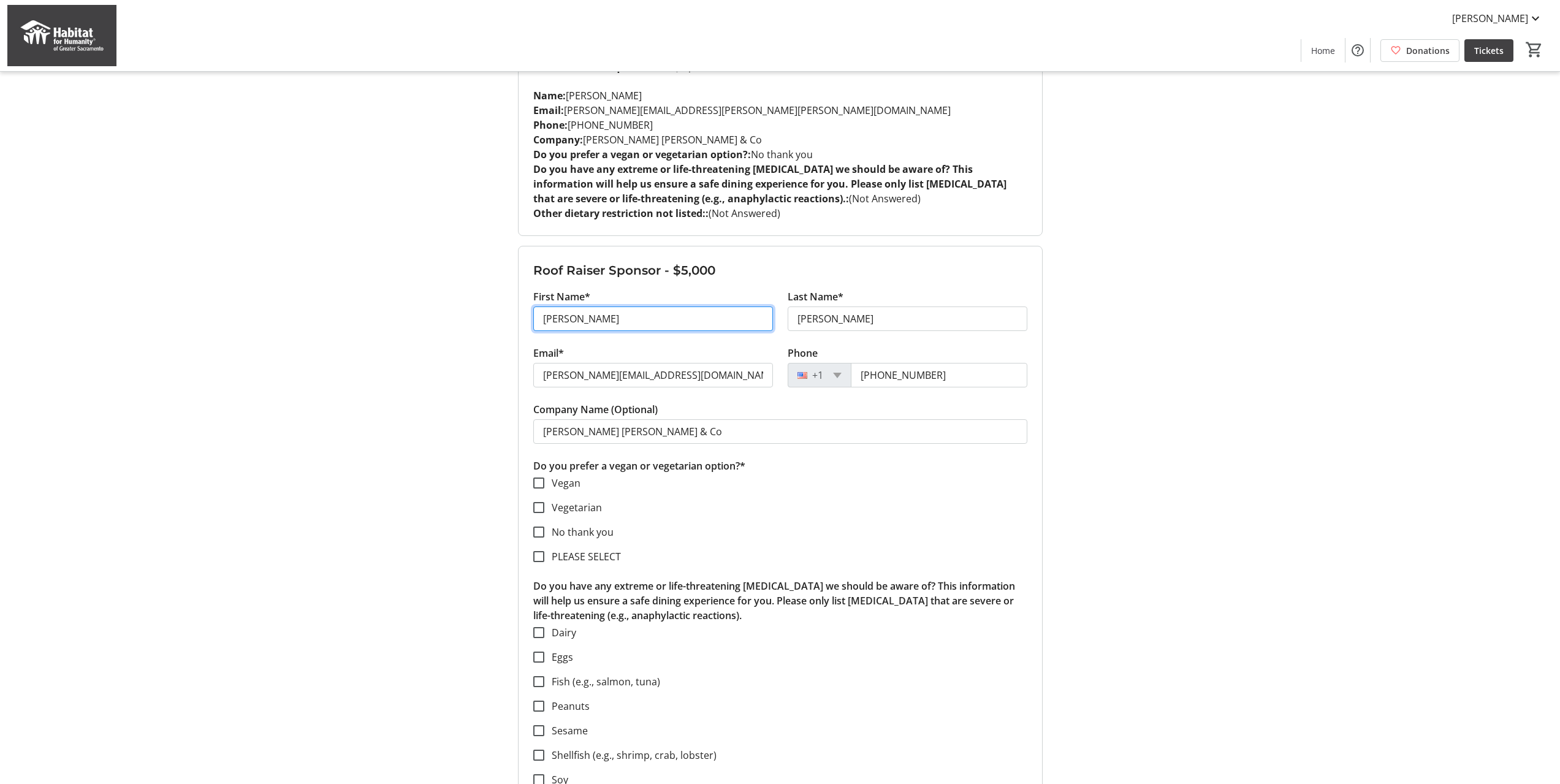
click at [466, 320] on div "My Event Tickets Here you can enter guest details for each ticket. Purchased ti…" at bounding box center [780, 647] width 809 height 2521
type input "S"
type input "[PERSON_NAME]"
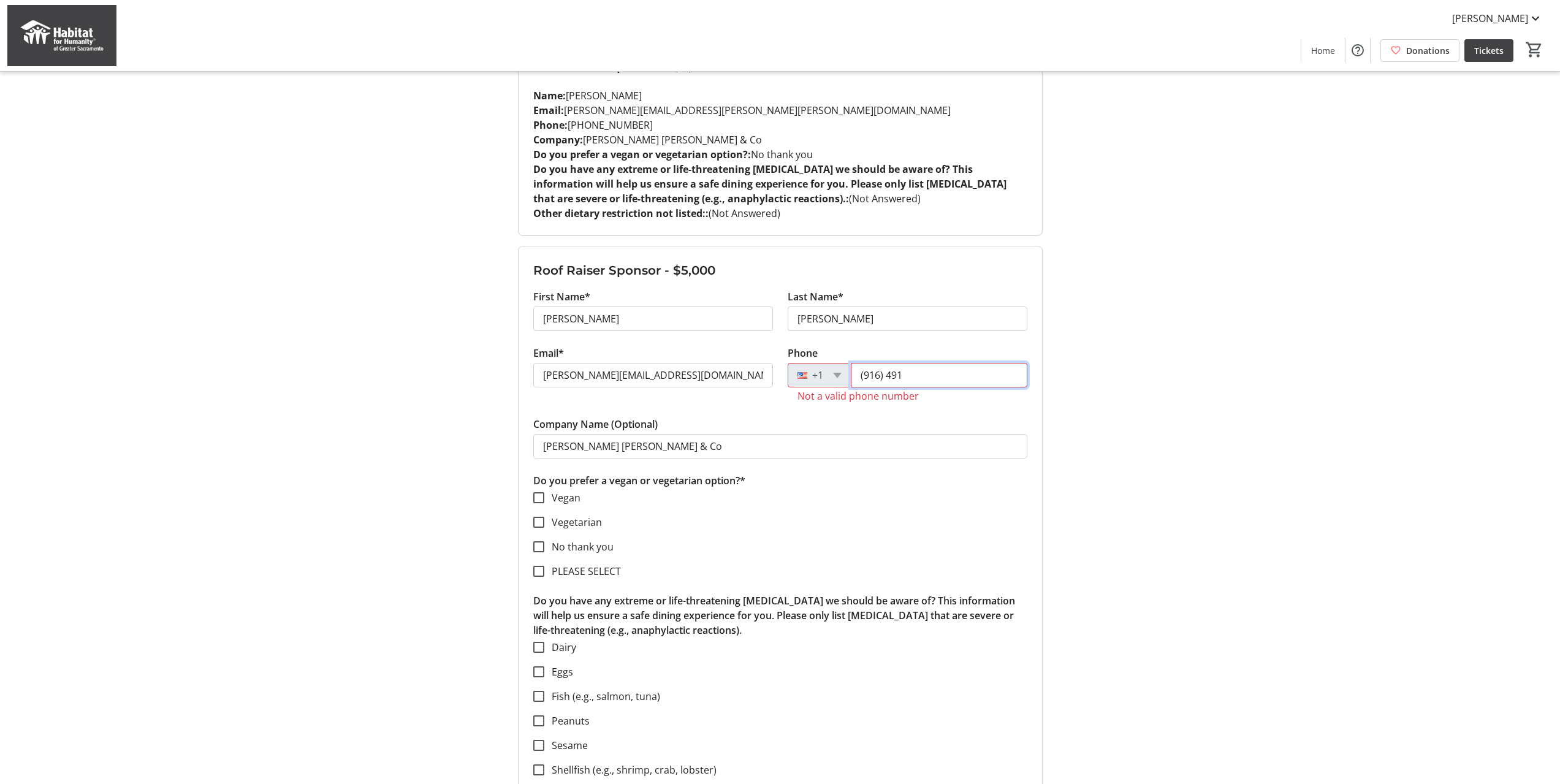
drag, startPoint x: 927, startPoint y: 378, endPoint x: 931, endPoint y: 372, distance: 7.2
click at [927, 378] on input "(916) 491" at bounding box center [939, 375] width 176 height 24
paste input "9164919164913345"
drag, startPoint x: 892, startPoint y: 376, endPoint x: 796, endPoint y: 374, distance: 96.0
click at [796, 374] on div "[PHONE_NUMBER]" at bounding box center [907, 375] width 240 height 24
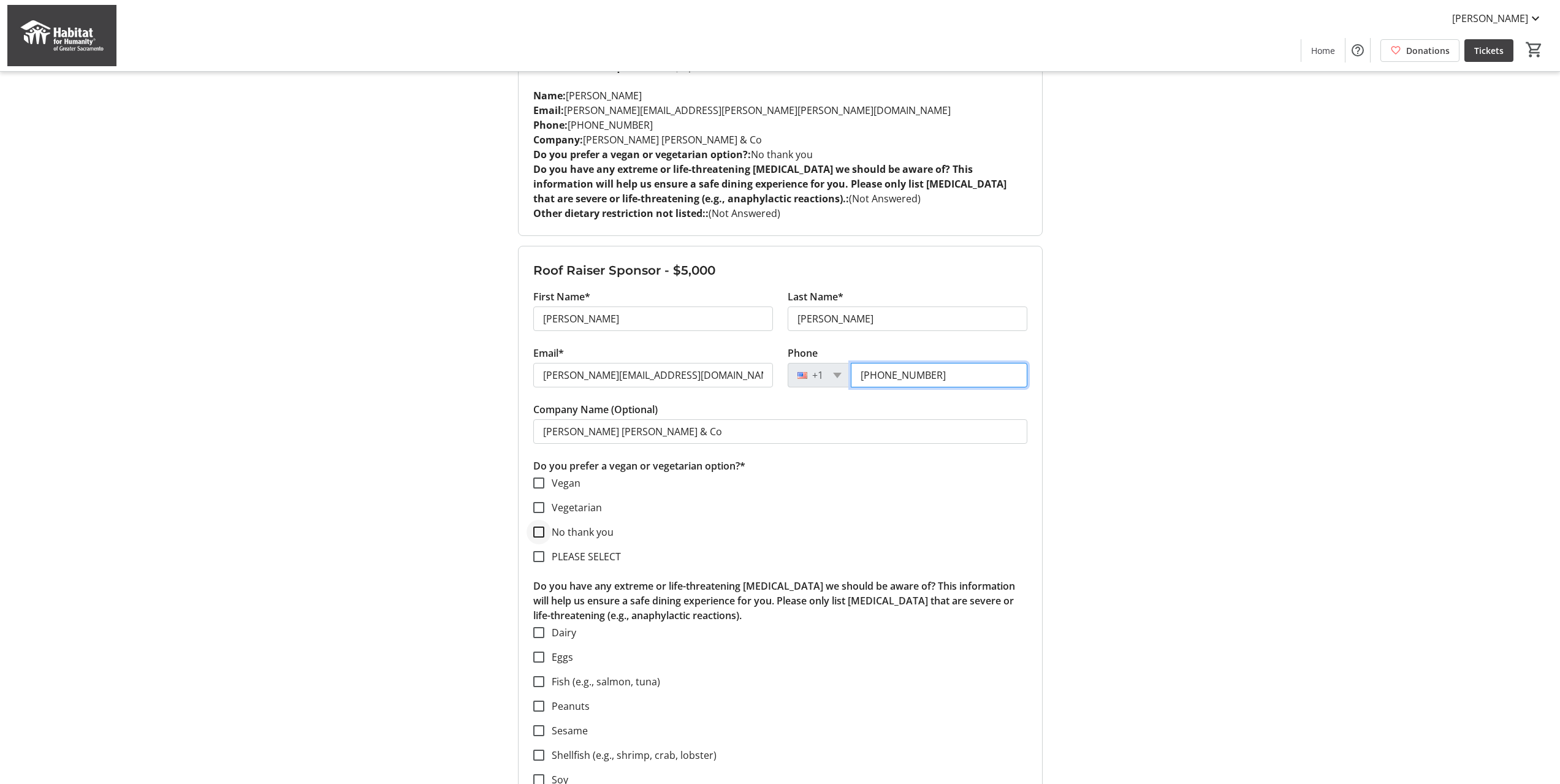
type input "[PHONE_NUMBER]"
click at [542, 533] on input "No thank you" at bounding box center [539, 532] width 11 height 11
checkbox input "true"
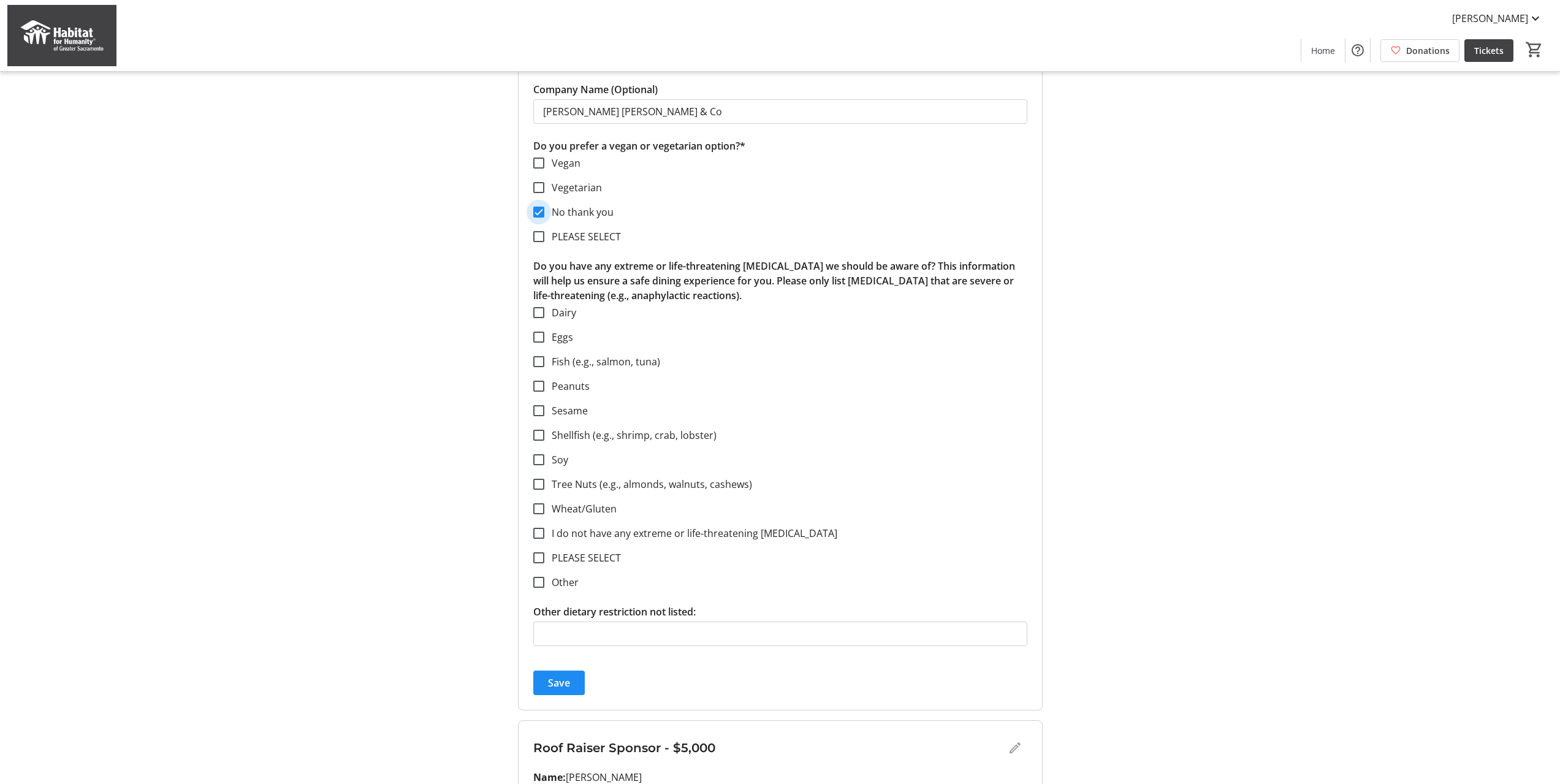
scroll to position [1042, 0]
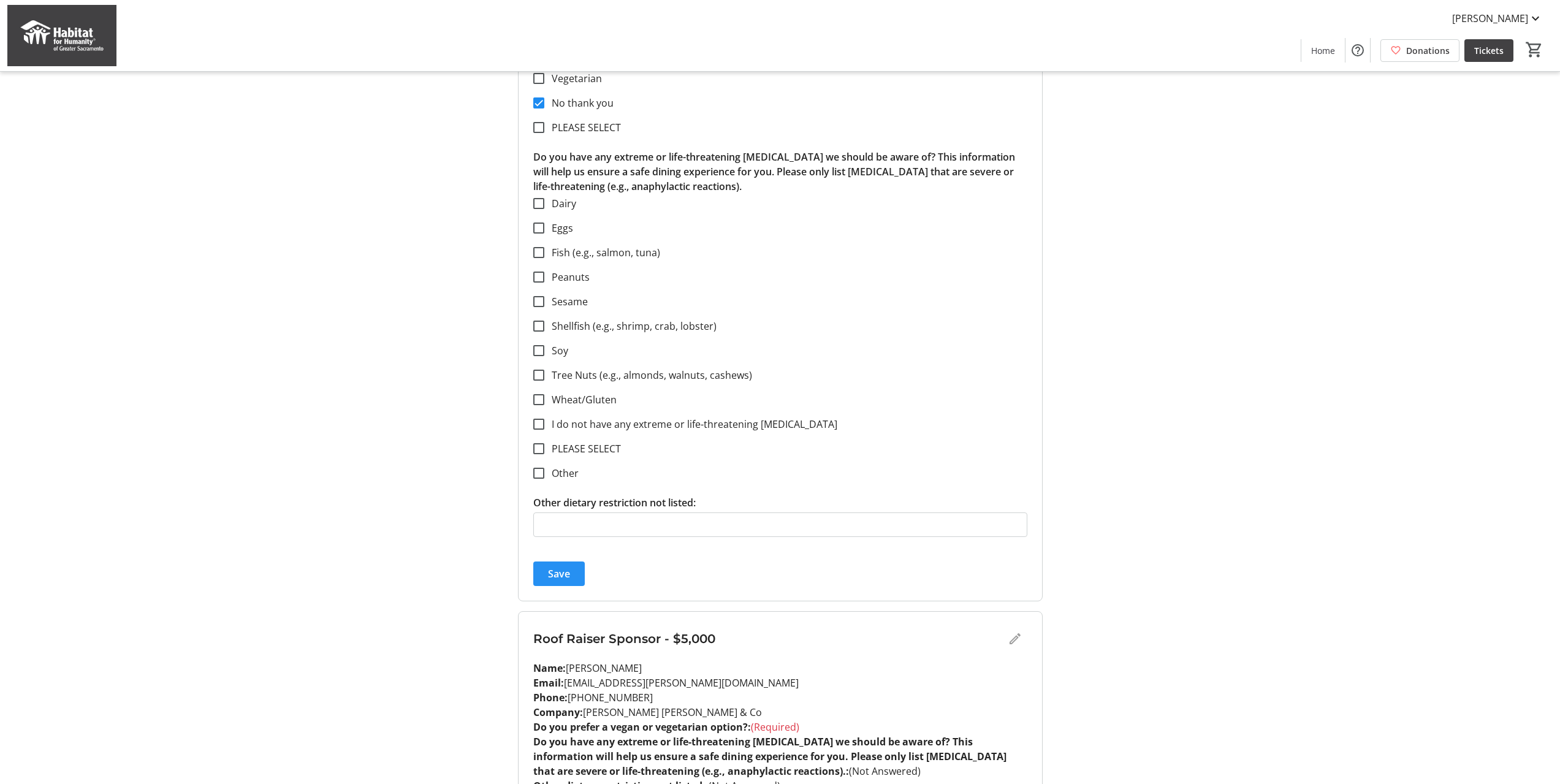
click at [569, 577] on span "Save" at bounding box center [559, 574] width 22 height 15
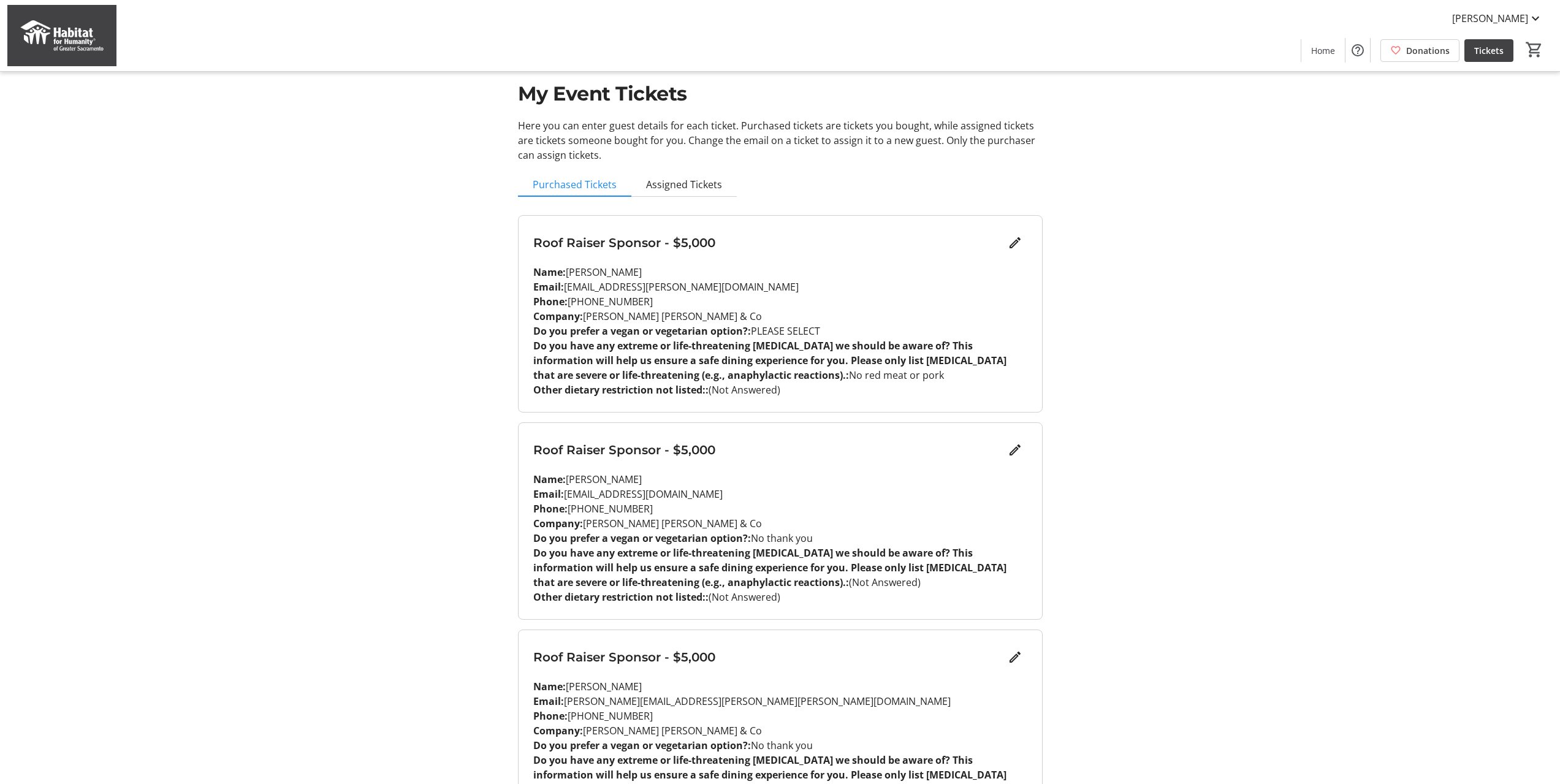
scroll to position [0, 0]
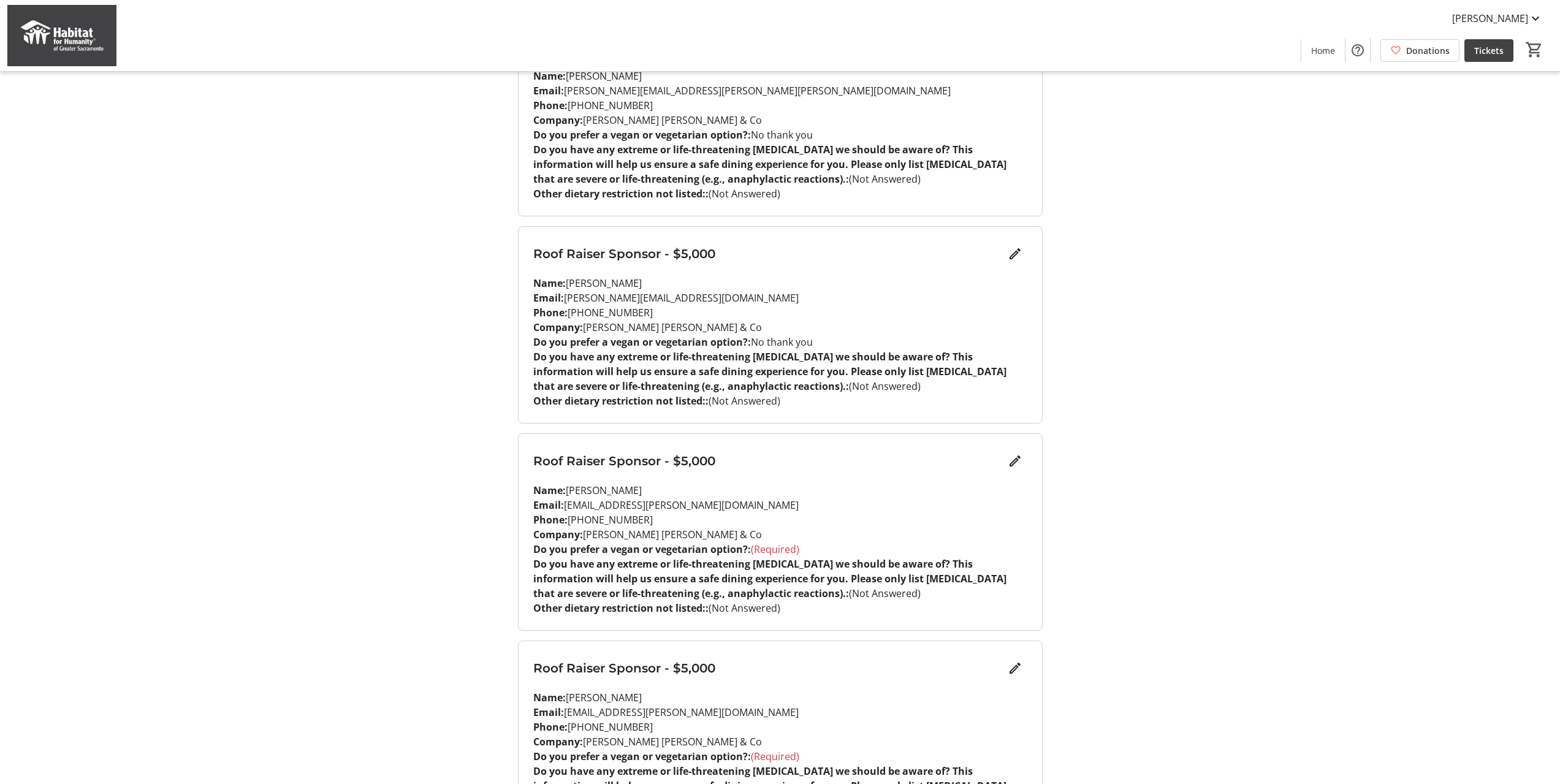
scroll to position [675, 0]
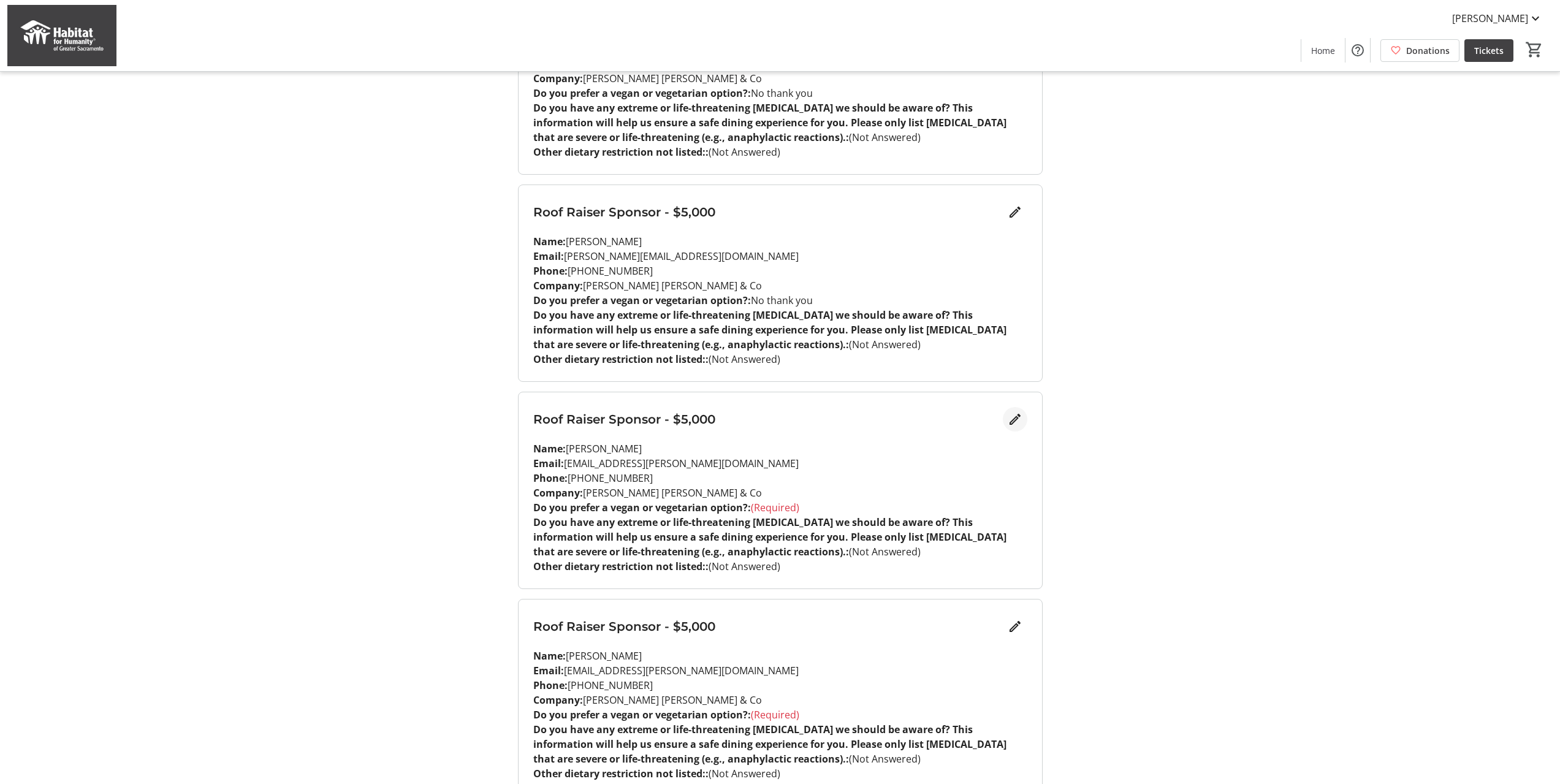
click at [1010, 418] on mat-icon "Edit" at bounding box center [1015, 419] width 15 height 15
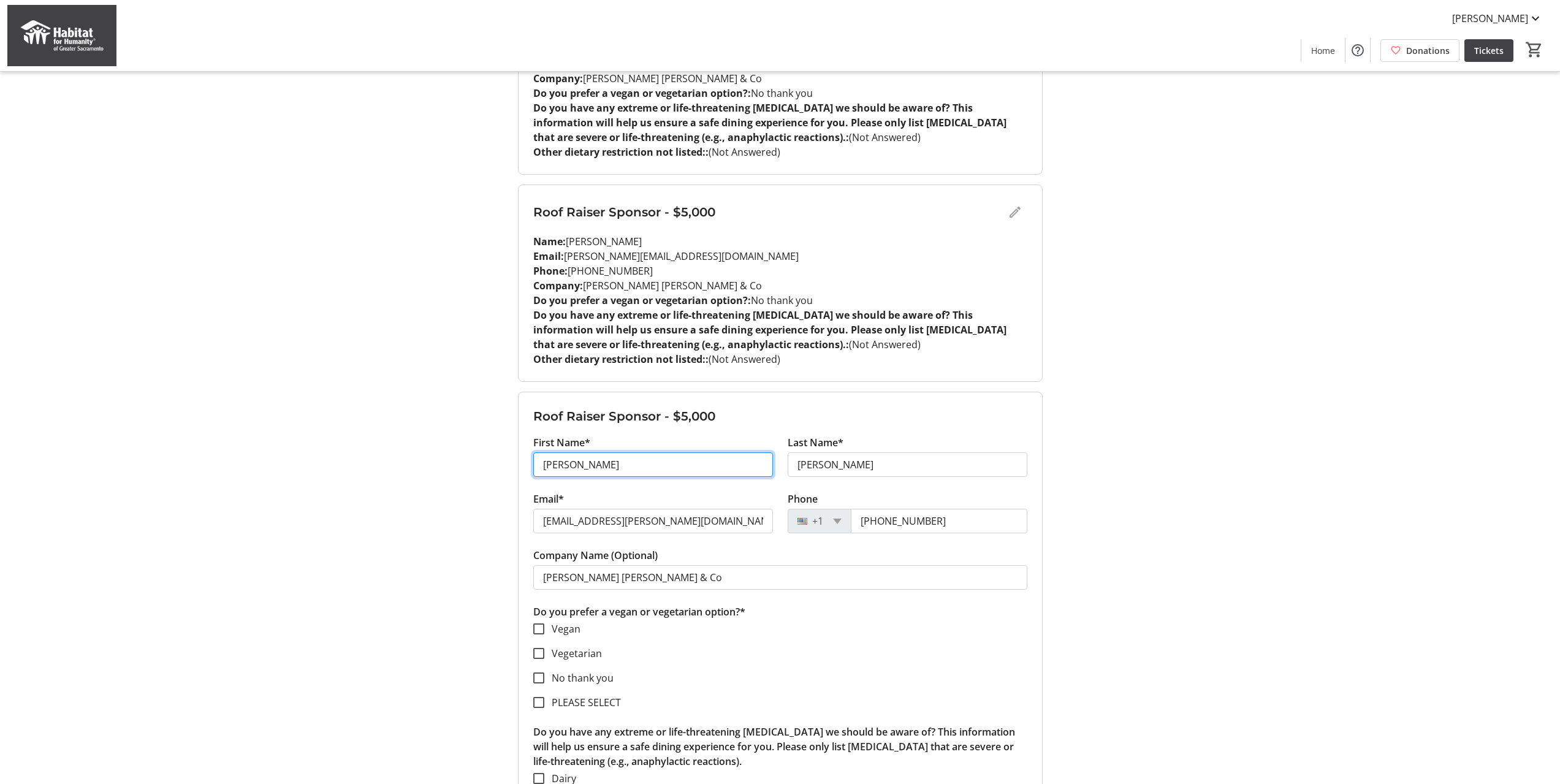
drag, startPoint x: 612, startPoint y: 470, endPoint x: 411, endPoint y: 485, distance: 201.6
click at [411, 485] on div "My Event Tickets Here you can enter guest details for each ticket. Purchased ti…" at bounding box center [780, 586] width 809 height 2521
type input "[PERSON_NAME]"
drag, startPoint x: 690, startPoint y: 526, endPoint x: 706, endPoint y: 517, distance: 18.4
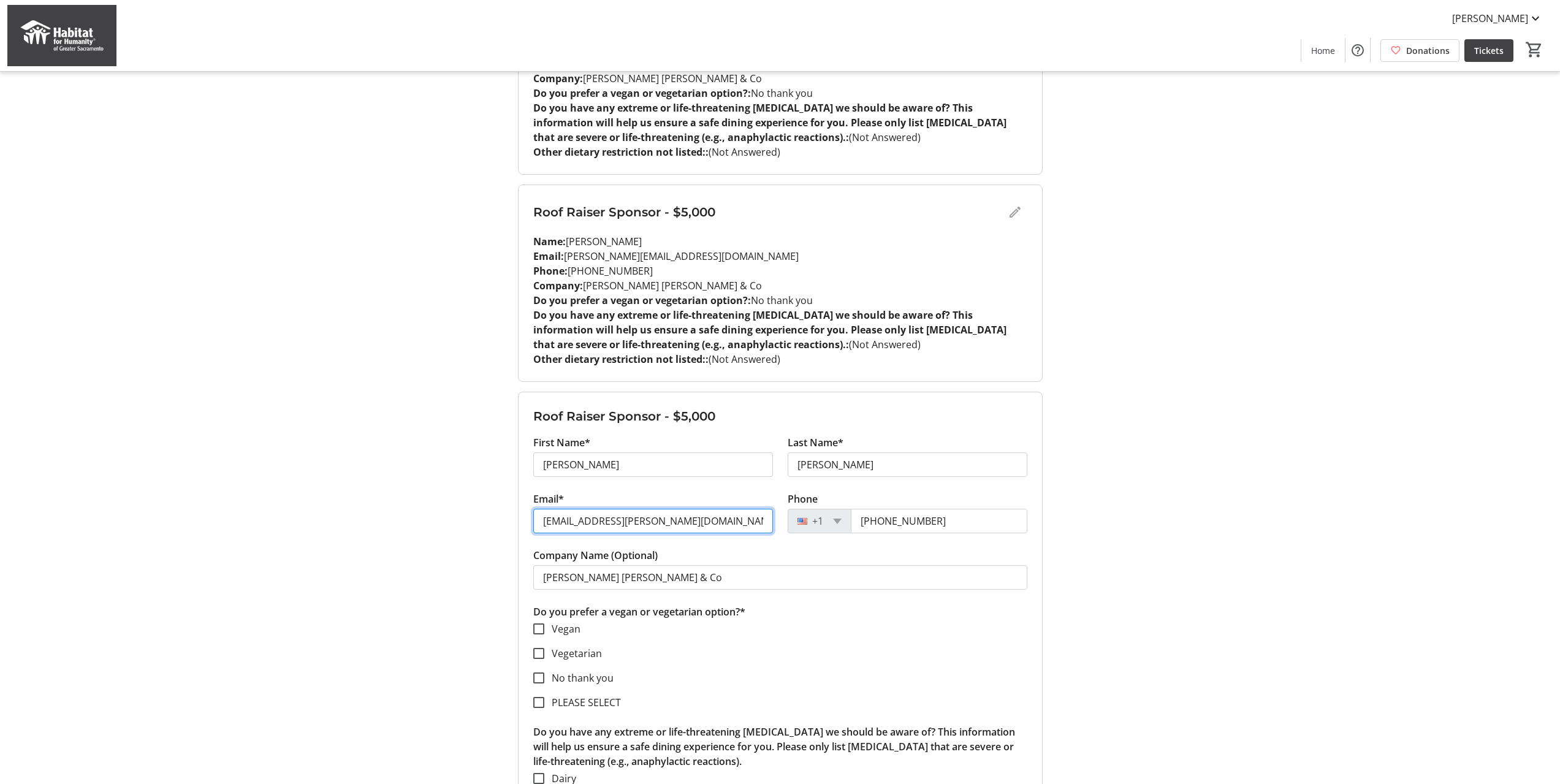
click at [690, 526] on input "[EMAIL_ADDRESS][PERSON_NAME][DOMAIN_NAME]" at bounding box center [653, 521] width 240 height 24
drag, startPoint x: 699, startPoint y: 518, endPoint x: 379, endPoint y: 533, distance: 320.4
click at [379, 533] on div "My Event Tickets Here you can enter guest details for each ticket. Purchased ti…" at bounding box center [780, 586] width 809 height 2521
paste input "[PERSON_NAME].p.che"
type input "[PERSON_NAME][EMAIL_ADDRESS][PERSON_NAME][DOMAIN_NAME]"
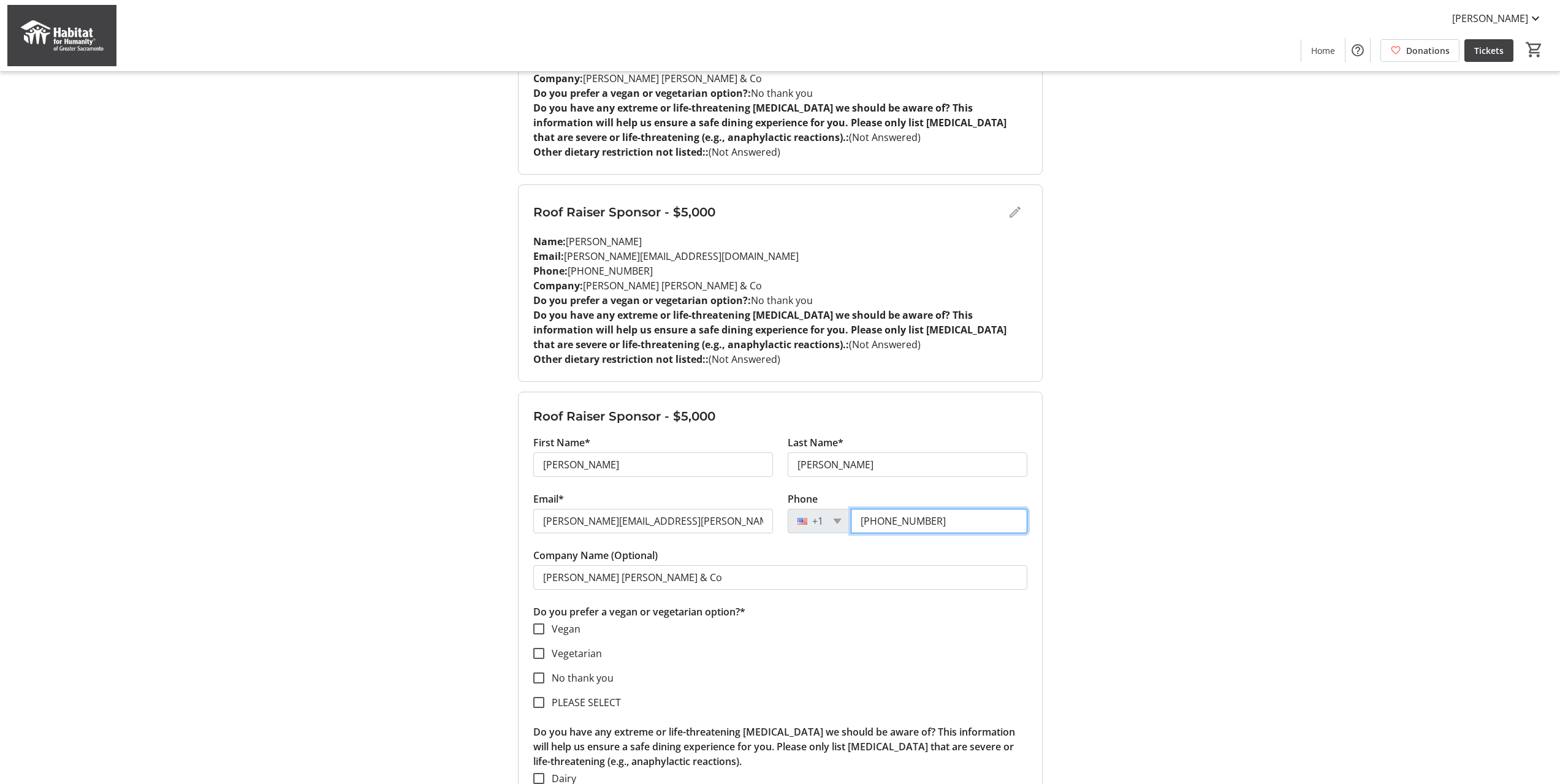
drag, startPoint x: 926, startPoint y: 524, endPoint x: 757, endPoint y: 538, distance: 169.6
click at [757, 538] on div "Email* [PERSON_NAME][EMAIL_ADDRESS][PERSON_NAME][DOMAIN_NAME] Phone [PHONE_NUMB…" at bounding box center [780, 519] width 509 height 56
click at [877, 512] on input "Phone" at bounding box center [939, 521] width 176 height 24
paste input "[PHONE_NUMBER]"
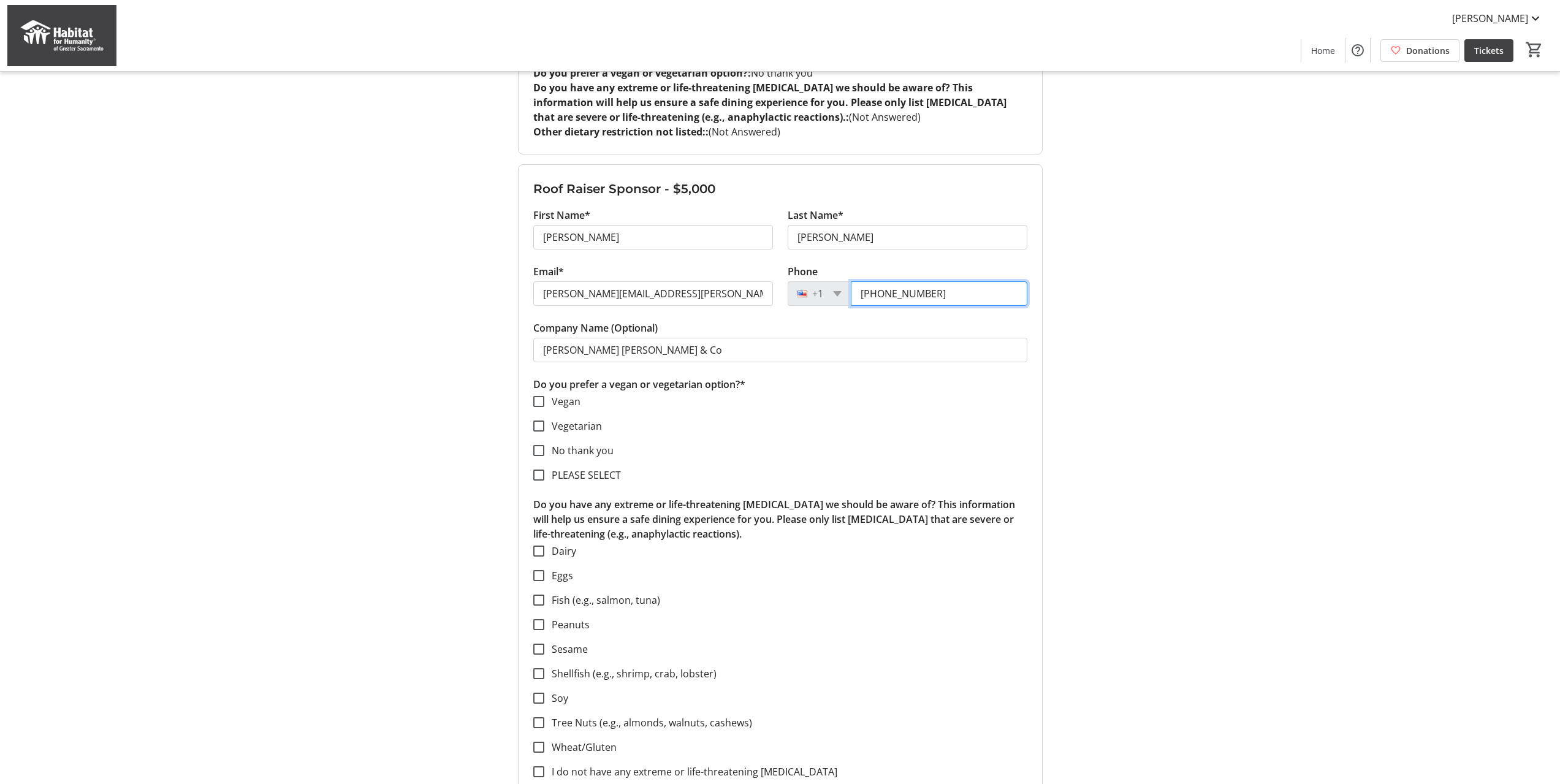
scroll to position [919, 0]
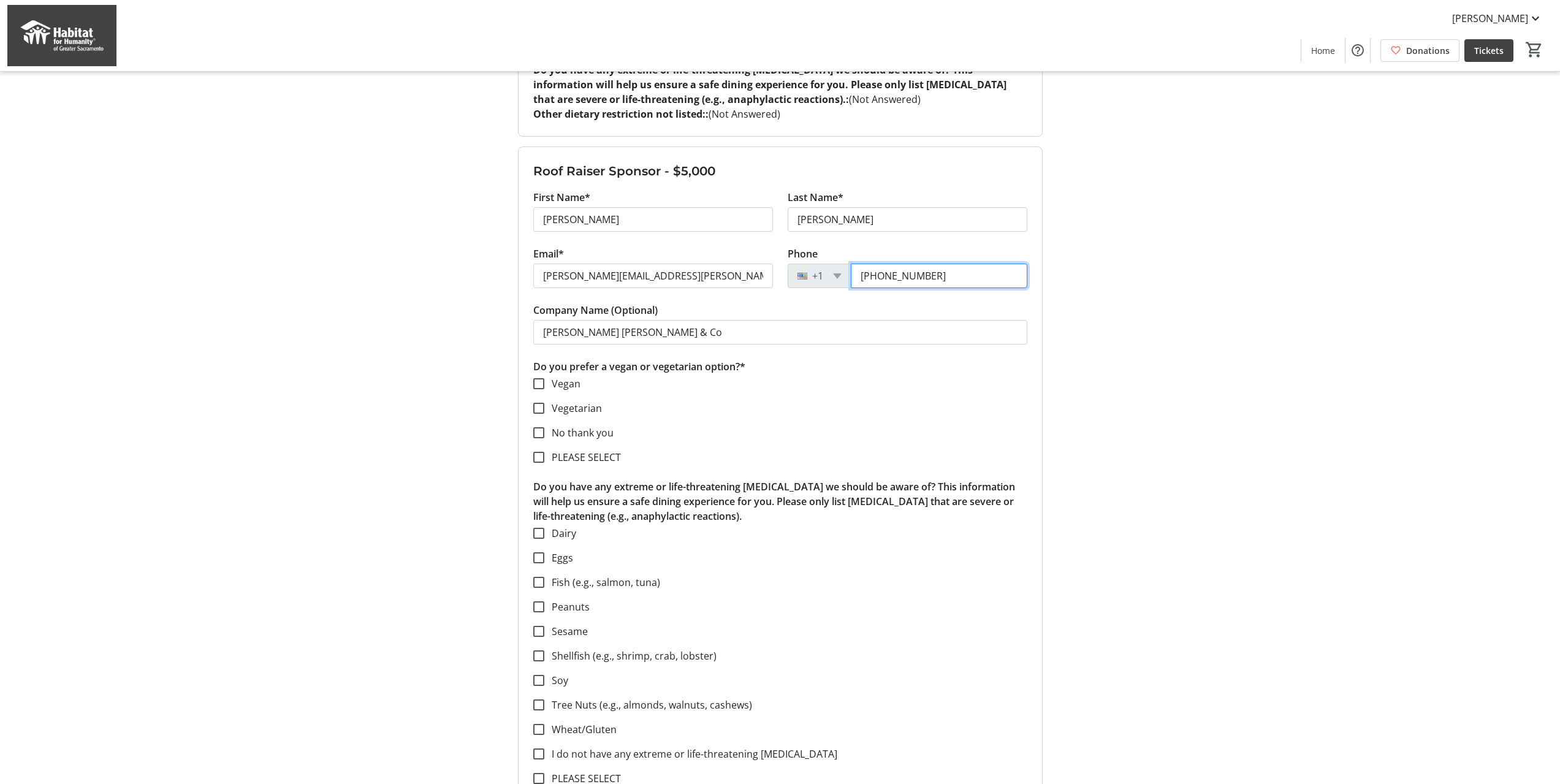
type input "[PHONE_NUMBER]"
drag, startPoint x: 1069, startPoint y: 268, endPoint x: 669, endPoint y: 420, distance: 427.9
click at [1069, 268] on div "My Event Tickets Here you can enter guest details for each ticket. Purchased ti…" at bounding box center [780, 341] width 809 height 2521
drag, startPoint x: 539, startPoint y: 433, endPoint x: 695, endPoint y: 410, distance: 157.7
click at [540, 432] on input "No thank you" at bounding box center [539, 433] width 11 height 11
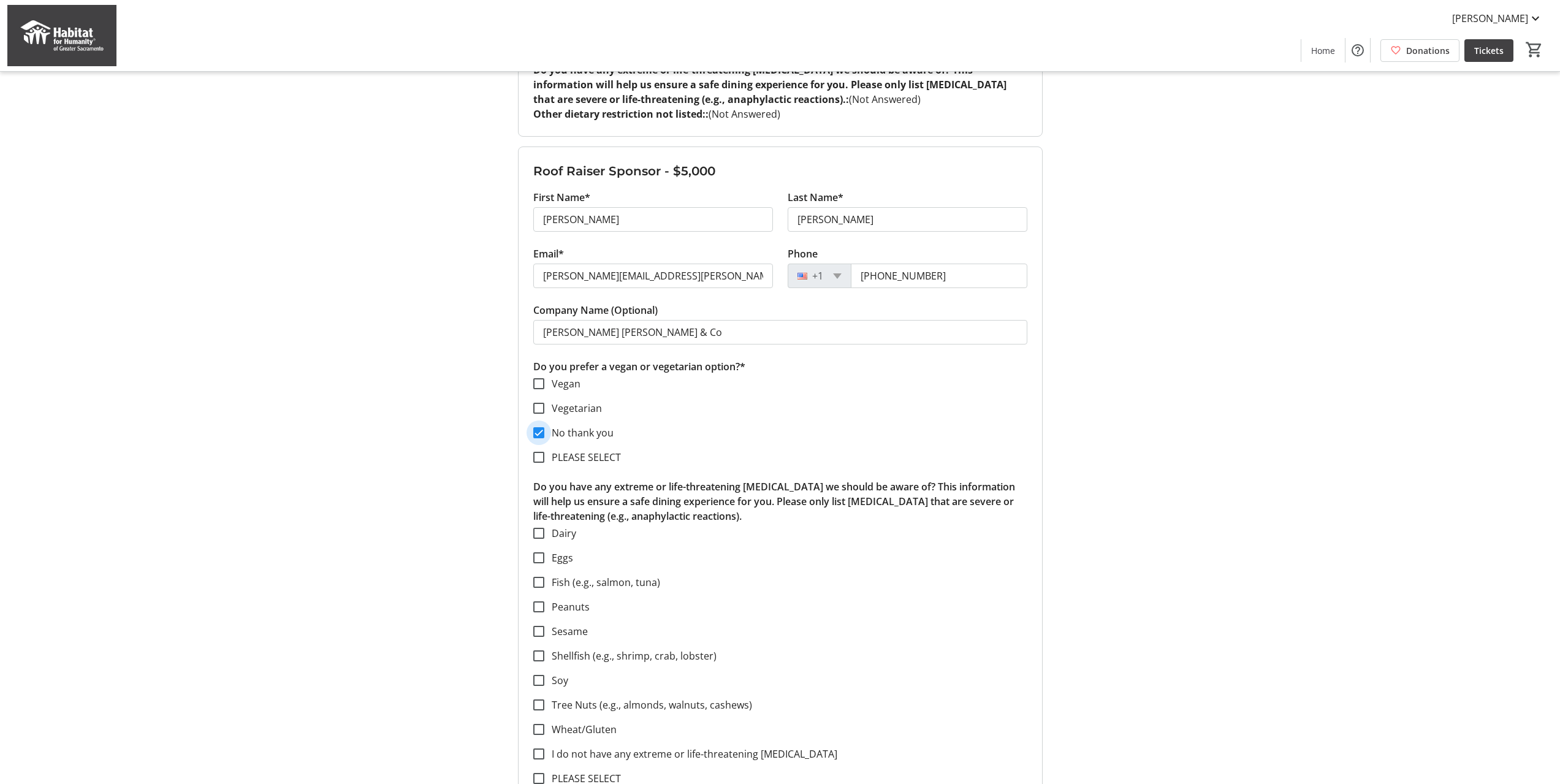
checkbox input "true"
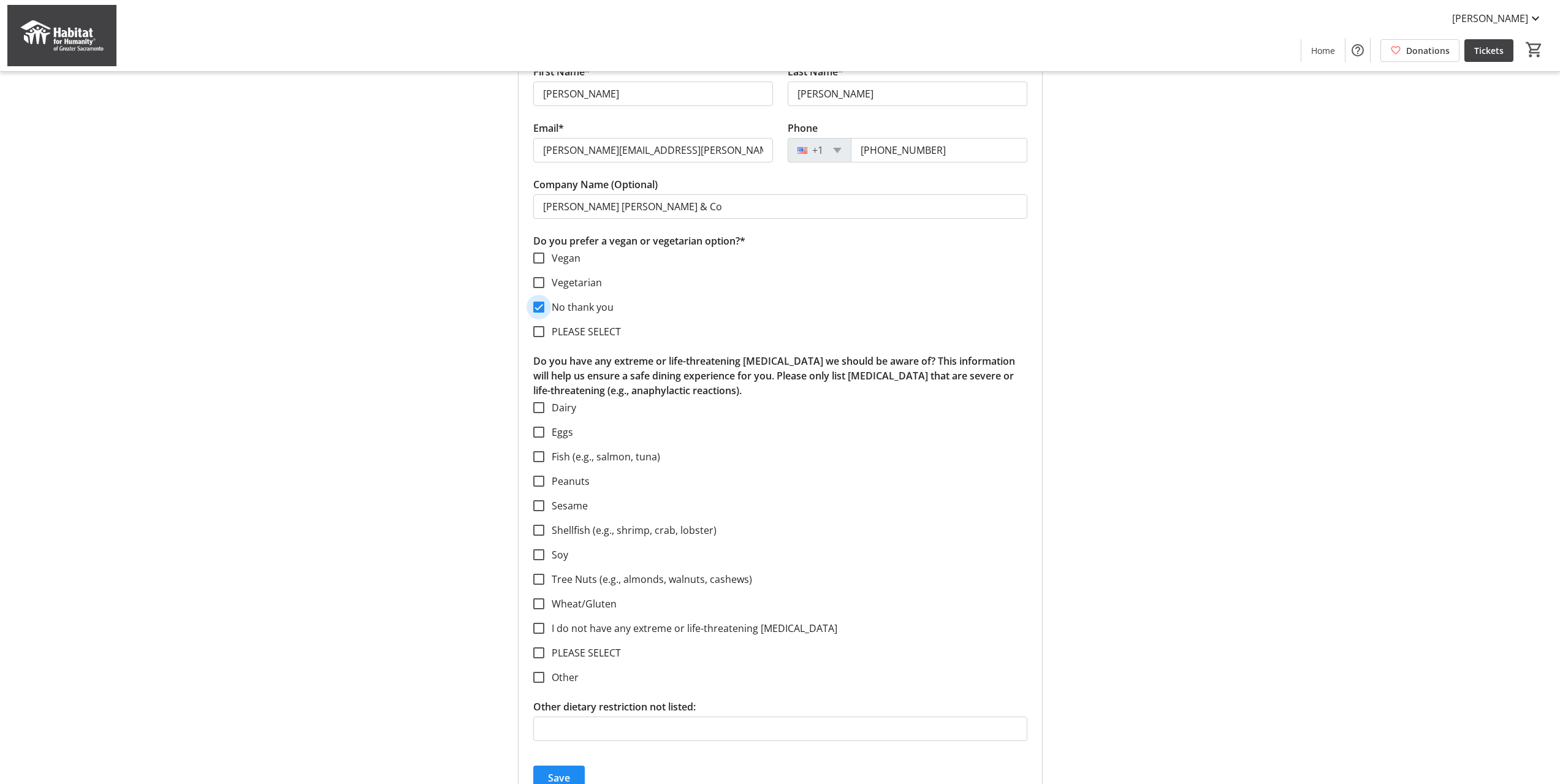
scroll to position [1288, 0]
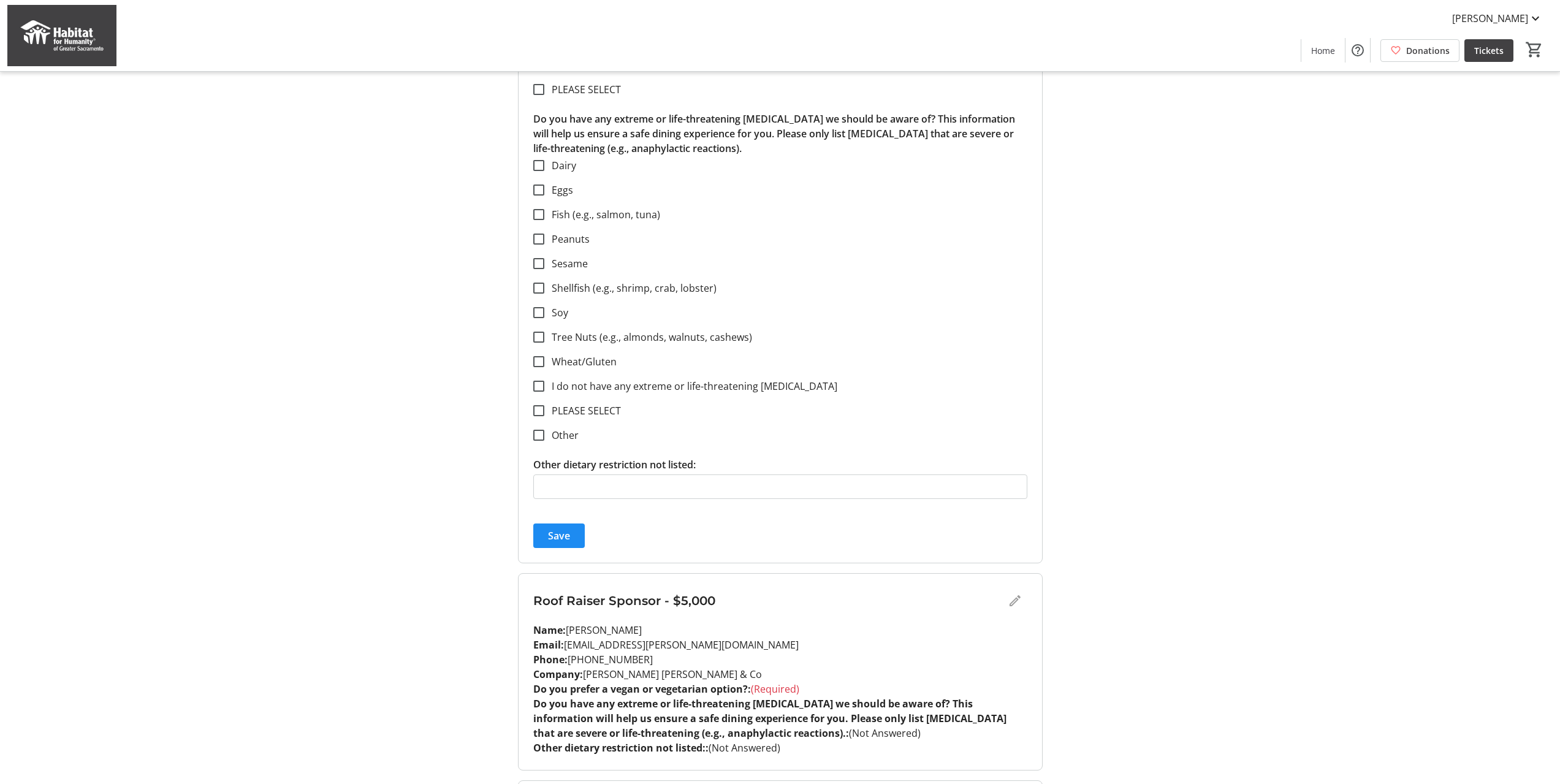
click at [545, 539] on span "submit" at bounding box center [559, 536] width 51 height 30
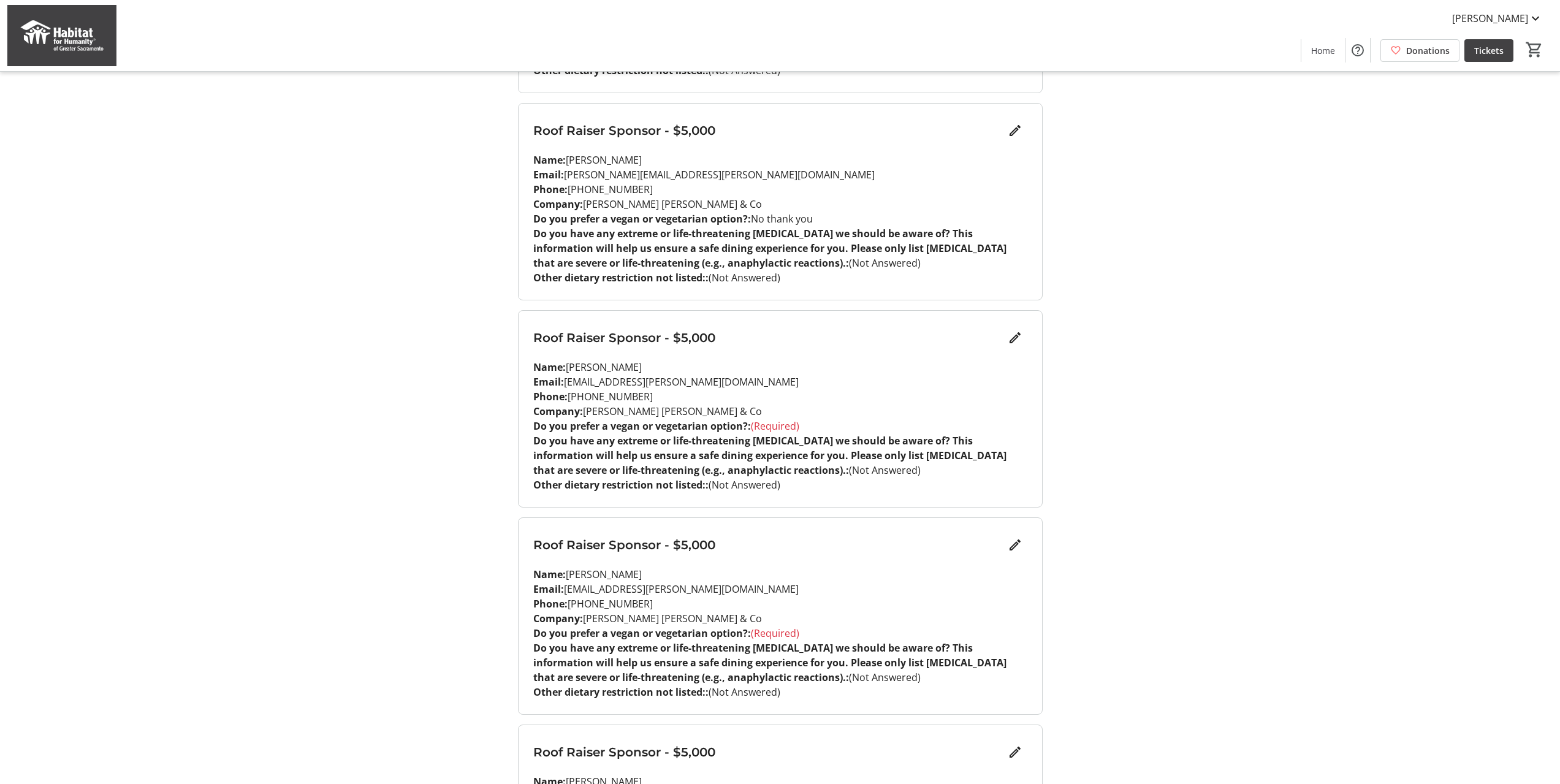
scroll to position [782, 0]
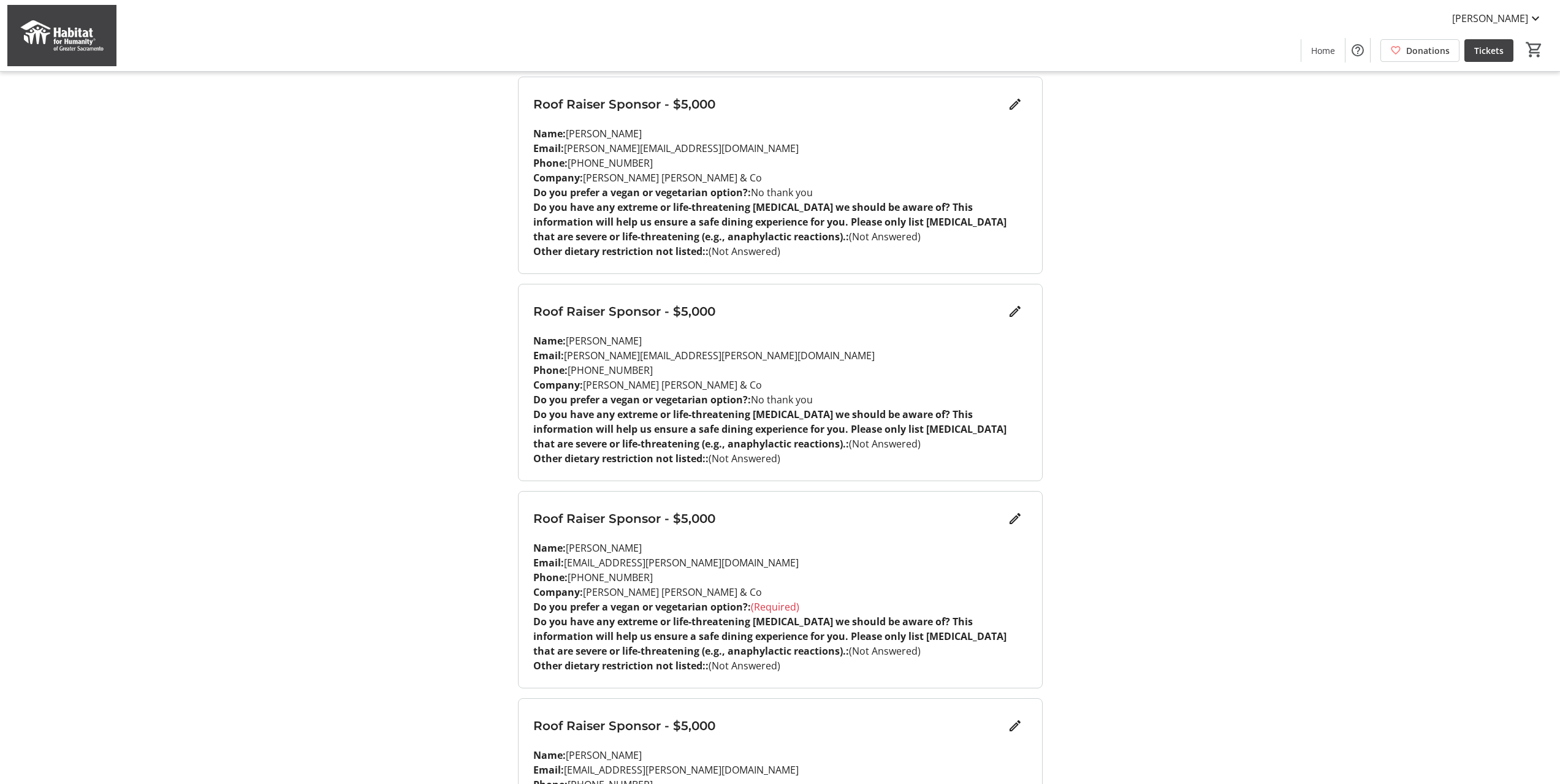
drag, startPoint x: 403, startPoint y: 166, endPoint x: 418, endPoint y: 168, distance: 15.1
click at [410, 168] on div "My Event Tickets Here you can enter guest details for each ticket. Purchased ti…" at bounding box center [780, 185] width 809 height 1934
